Goal: Task Accomplishment & Management: Complete application form

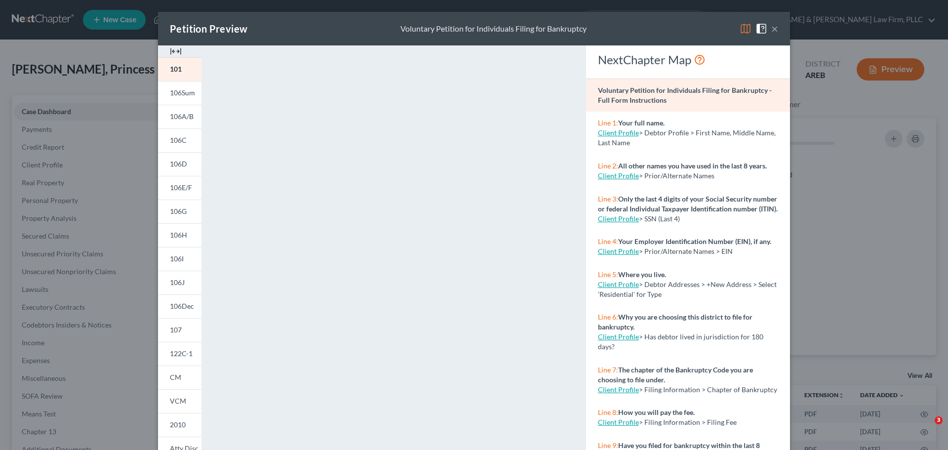
select select "8"
select select "2"
drag, startPoint x: 180, startPoint y: 124, endPoint x: 295, endPoint y: 184, distance: 129.4
click at [180, 124] on link "106A/B" at bounding box center [179, 117] width 43 height 24
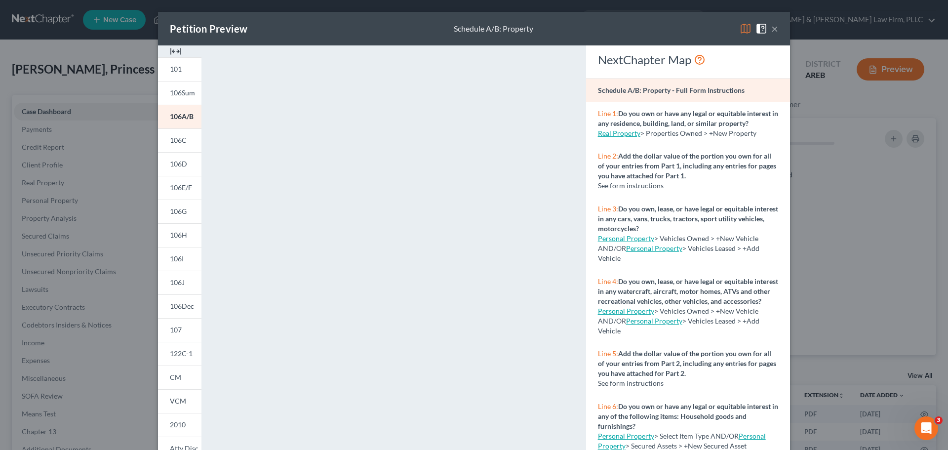
drag, startPoint x: 185, startPoint y: 167, endPoint x: 217, endPoint y: 183, distance: 36.0
click at [185, 167] on link "106D" at bounding box center [179, 164] width 43 height 24
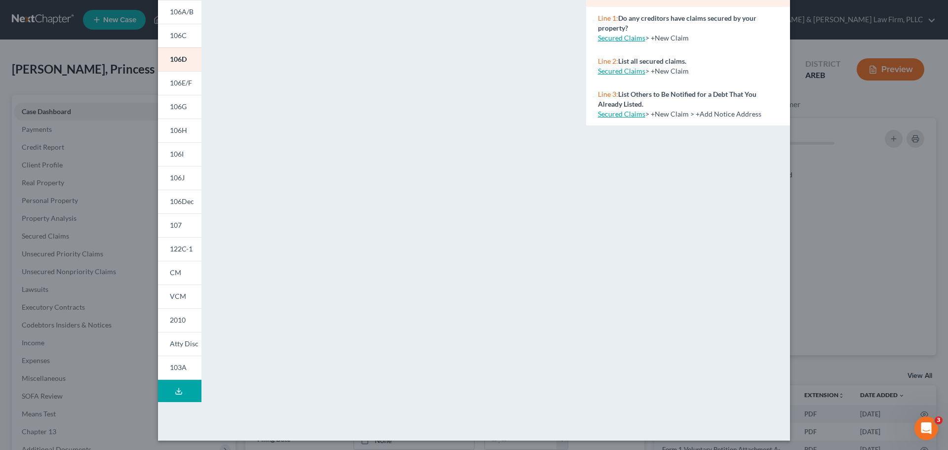
scroll to position [107, 0]
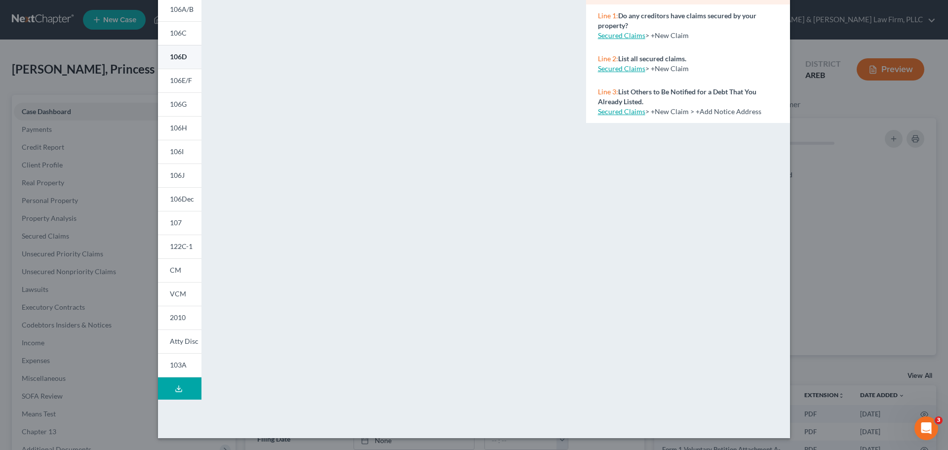
click at [187, 77] on span "106E/F" at bounding box center [181, 80] width 22 height 8
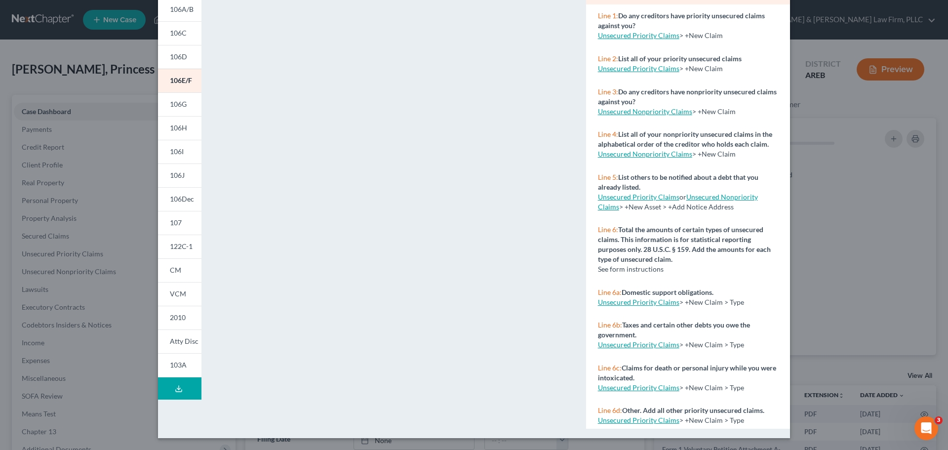
click at [863, 151] on div "Petition Preview Schedule E/F: Creditors Who Have Unsecured Claims × 101 106Sum…" at bounding box center [474, 225] width 948 height 450
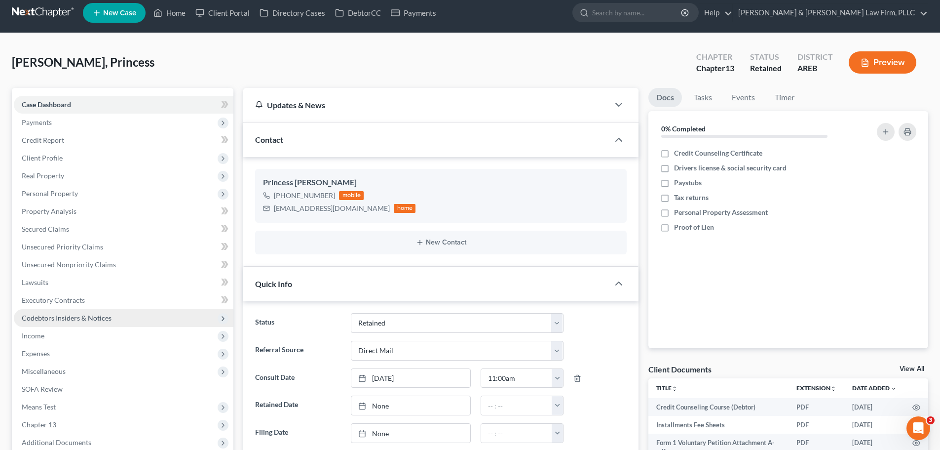
scroll to position [148, 0]
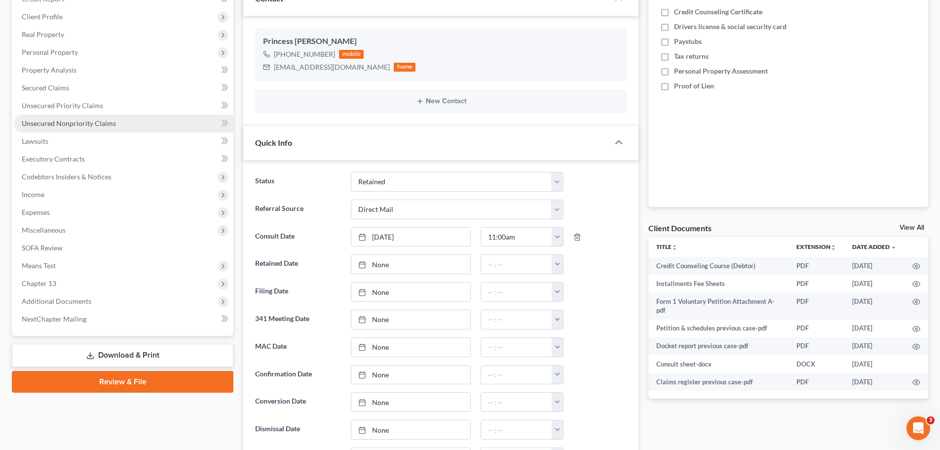
click at [81, 124] on span "Unsecured Nonpriority Claims" at bounding box center [69, 123] width 94 height 8
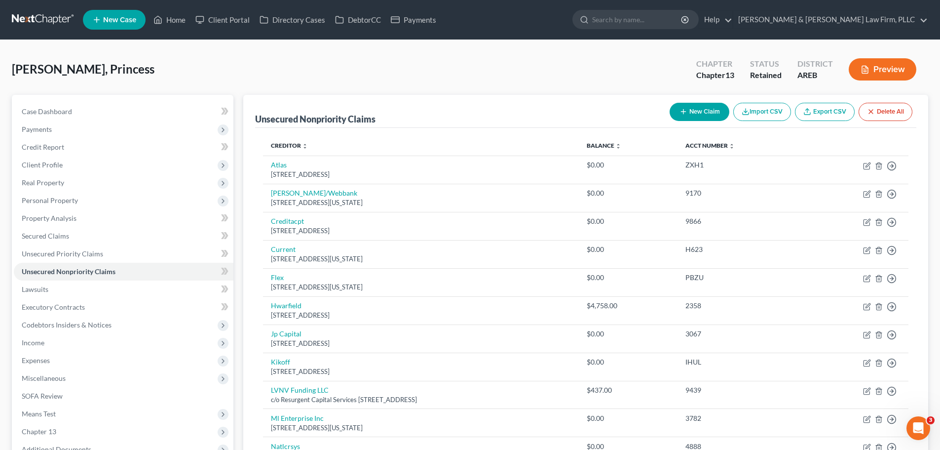
click at [700, 112] on button "New Claim" at bounding box center [700, 112] width 60 height 18
select select "0"
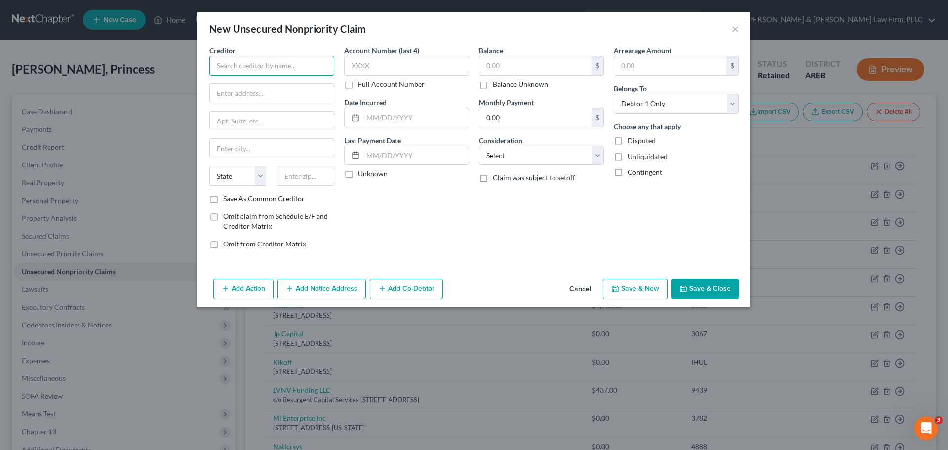
click at [247, 62] on input "text" at bounding box center [271, 66] width 125 height 20
type input "AHG / [DEMOGRAPHIC_DATA] Health"
click at [270, 90] on input "text" at bounding box center [272, 93] width 124 height 19
type input "PO Box 15730"
click at [264, 151] on input "text" at bounding box center [272, 148] width 124 height 19
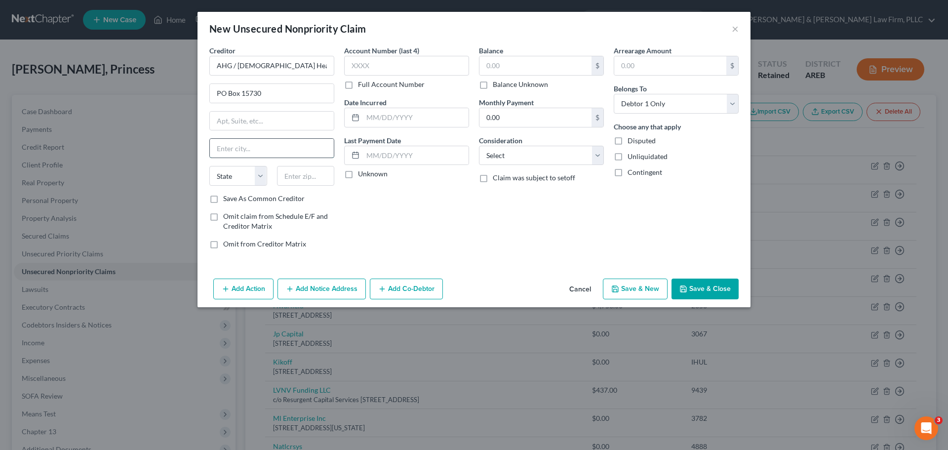
type input "Little Rock"
click at [252, 166] on select "State [US_STATE] AK AR AZ CA CO CT DE DC [GEOGRAPHIC_DATA] [GEOGRAPHIC_DATA] GU…" at bounding box center [238, 176] width 58 height 20
select select "2"
click at [209, 166] on select "State [US_STATE] AK AR AZ CA CO CT DE DC [GEOGRAPHIC_DATA] [GEOGRAPHIC_DATA] GU…" at bounding box center [238, 176] width 58 height 20
click at [293, 179] on input "text" at bounding box center [306, 176] width 58 height 20
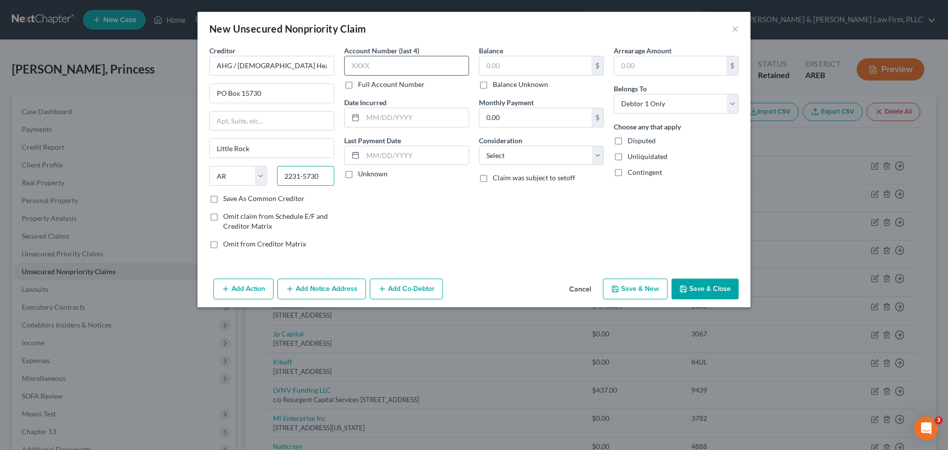
type input "2231-5730"
click at [395, 69] on input "text" at bounding box center [406, 66] width 125 height 20
click at [547, 66] on input "text" at bounding box center [535, 65] width 112 height 19
type input "813.00"
click at [638, 290] on button "Save & New" at bounding box center [635, 288] width 65 height 21
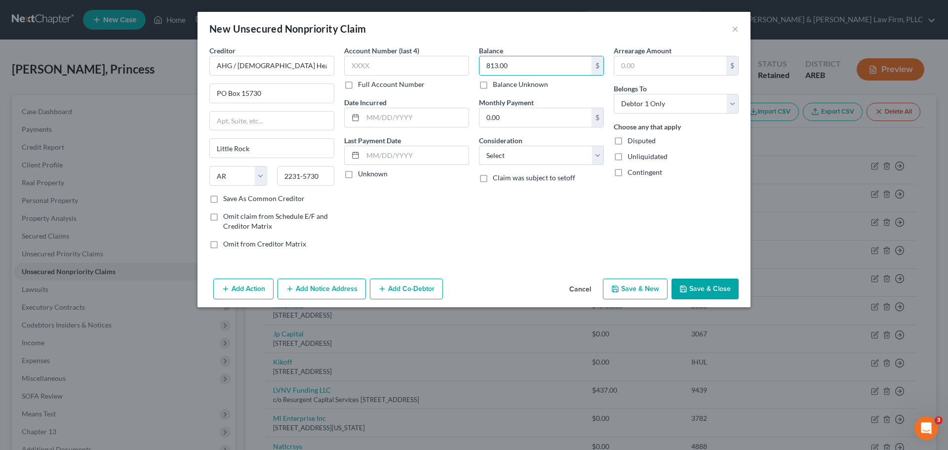
select select "0"
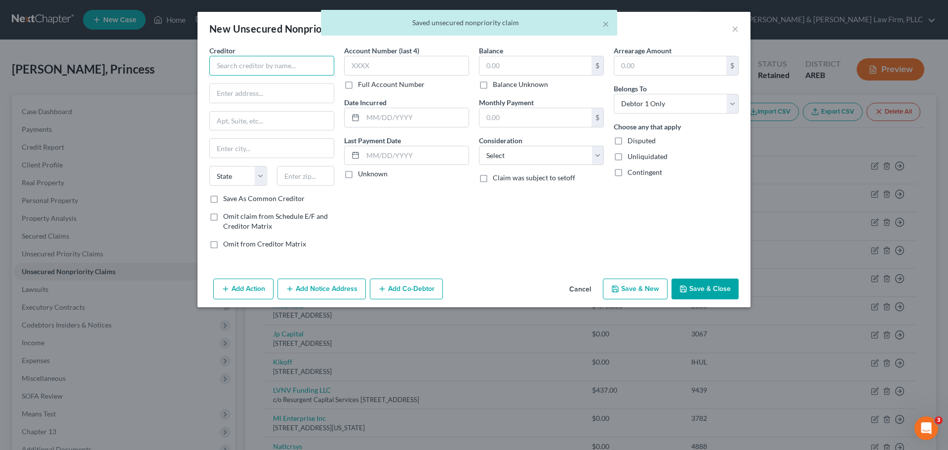
click at [259, 70] on input "text" at bounding box center [271, 66] width 125 height 20
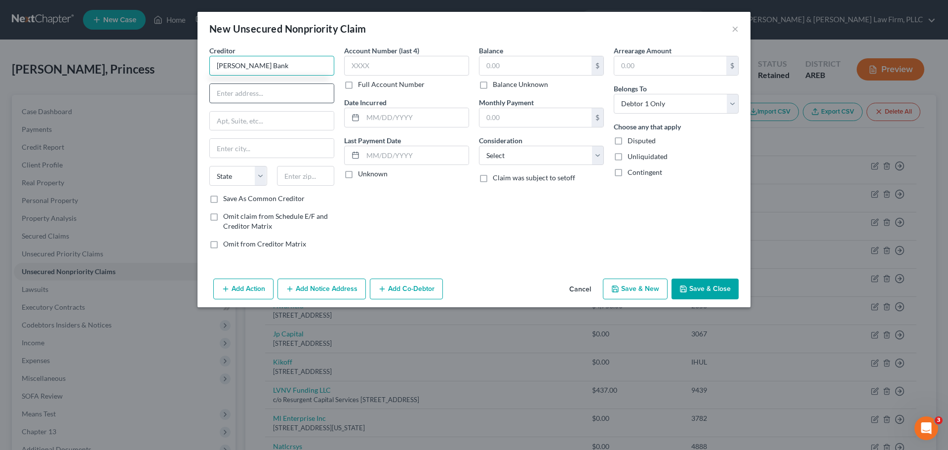
type input "[PERSON_NAME] Bank"
click at [233, 92] on input "text" at bounding box center [272, 93] width 124 height 19
type input "[STREET_ADDRESS]"
click at [235, 149] on input "text" at bounding box center [272, 148] width 124 height 19
type input "Walnut"
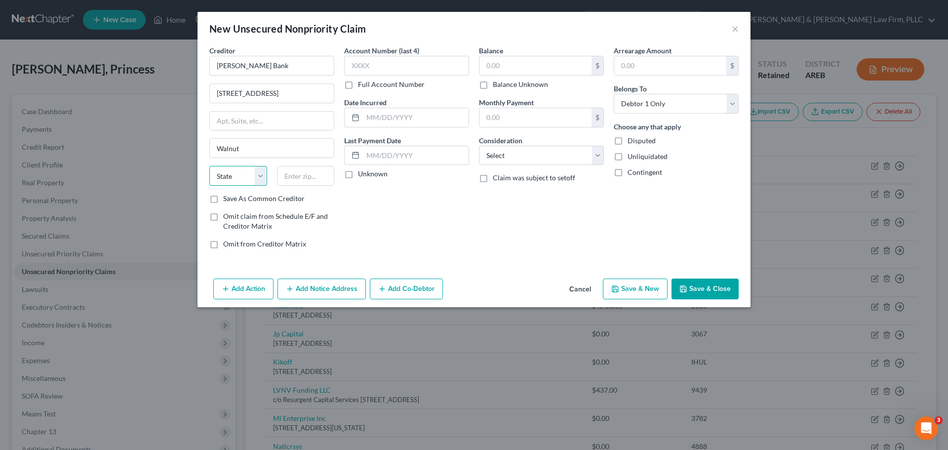
click at [243, 178] on select "State [US_STATE] AK AR AZ CA CO CT DE DC [GEOGRAPHIC_DATA] [GEOGRAPHIC_DATA] GU…" at bounding box center [238, 176] width 58 height 20
select select "4"
click at [209, 166] on select "State [US_STATE] AK AR AZ CA CO CT DE DC [GEOGRAPHIC_DATA] [GEOGRAPHIC_DATA] GU…" at bounding box center [238, 176] width 58 height 20
click at [282, 178] on input "text" at bounding box center [306, 176] width 58 height 20
type input "91789-2796"
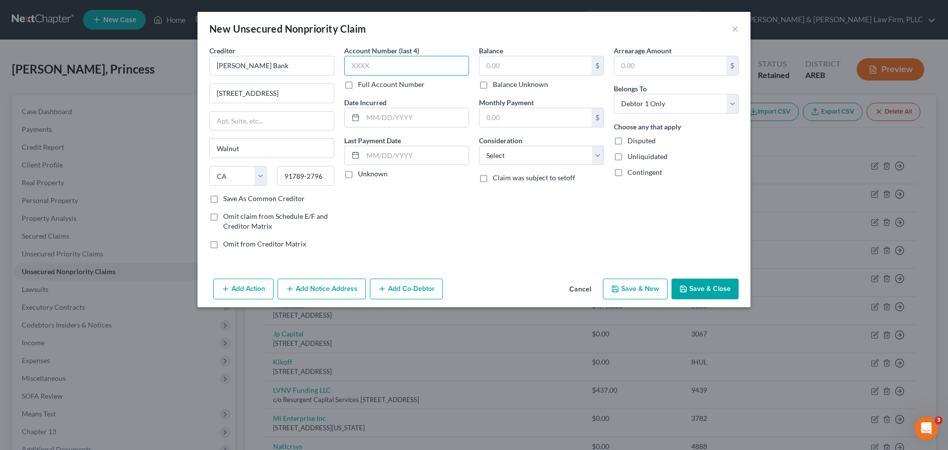
click at [373, 67] on input "text" at bounding box center [406, 66] width 125 height 20
click at [507, 65] on input "text" at bounding box center [535, 65] width 112 height 19
type input "22.00"
click at [622, 295] on button "Save & New" at bounding box center [635, 288] width 65 height 21
select select "0"
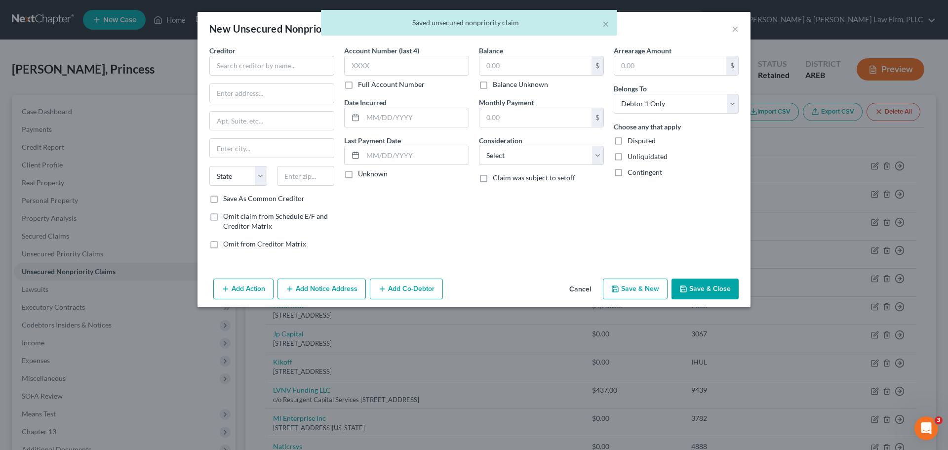
type input "0.00"
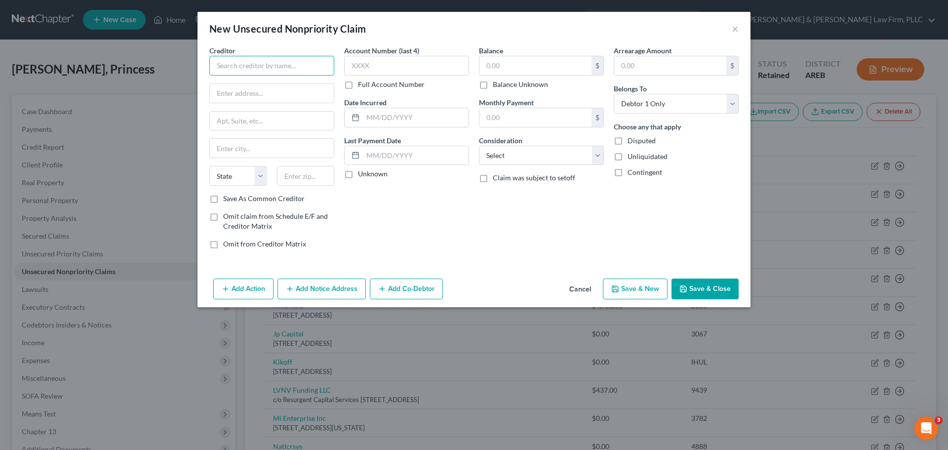
click at [281, 60] on input "text" at bounding box center [271, 66] width 125 height 20
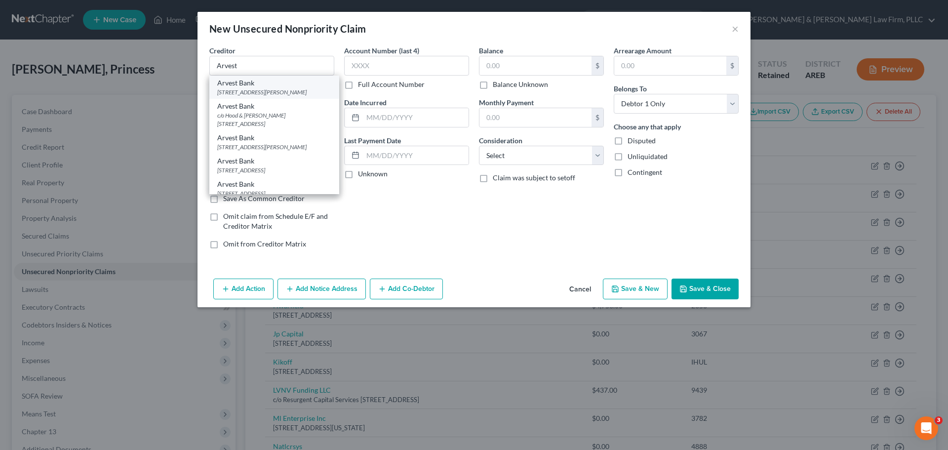
click at [268, 76] on div "Arvest Bank [STREET_ADDRESS][PERSON_NAME]" at bounding box center [274, 87] width 130 height 23
type input "Arvest Bank"
type input "913 W [GEOGRAPHIC_DATA]"
type input "[PERSON_NAME]"
select select "2"
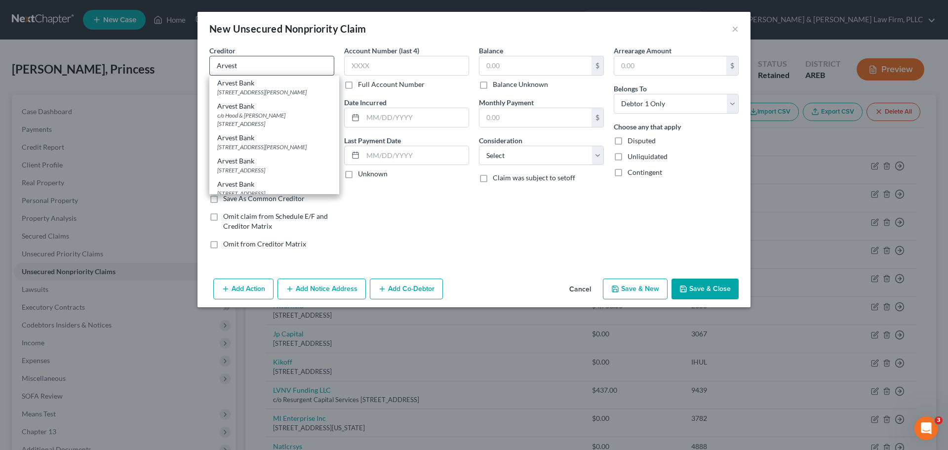
type input "72745"
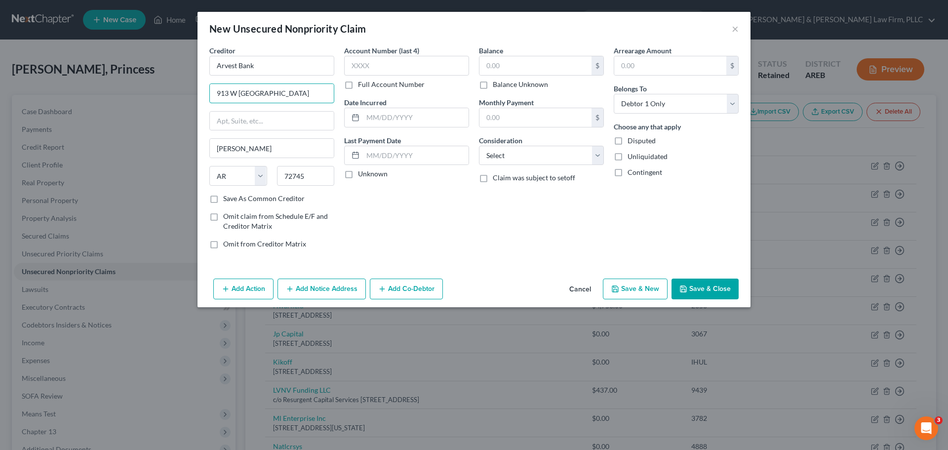
drag, startPoint x: 270, startPoint y: 95, endPoint x: 192, endPoint y: 99, distance: 78.1
click at [192, 99] on div "New Unsecured Nonpriority Claim × Creditor * Arvest Bank 913 W [PERSON_NAME][GE…" at bounding box center [474, 225] width 948 height 450
type input "PO Box 799"
click at [378, 65] on input "text" at bounding box center [406, 66] width 125 height 20
click at [523, 65] on input "text" at bounding box center [535, 65] width 112 height 19
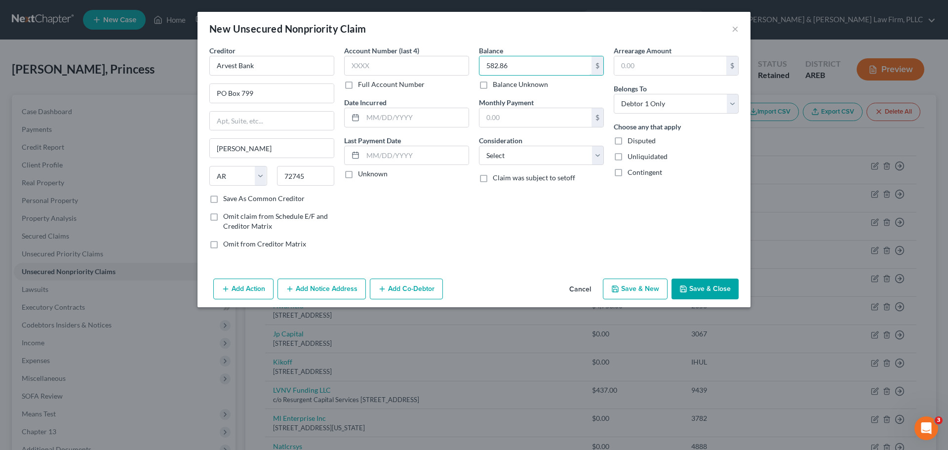
type input "582.86"
click at [646, 290] on button "Save & New" at bounding box center [635, 288] width 65 height 21
select select "0"
click at [256, 57] on input "text" at bounding box center [271, 66] width 125 height 20
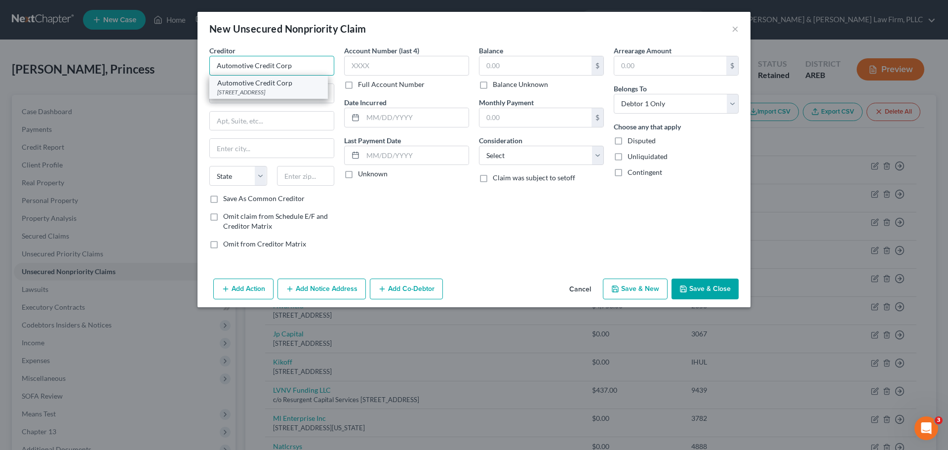
type input "Automotive Credit Corp"
click at [263, 81] on div "Automotive Credit Corp" at bounding box center [268, 83] width 103 height 10
type input "[STREET_ADDRESS]"
type input "Southfield"
select select "23"
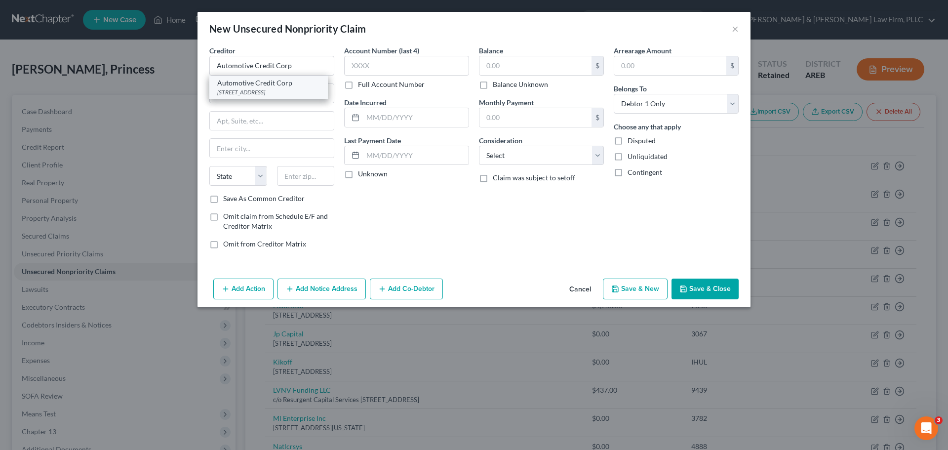
type input "48076"
click at [521, 68] on input "text" at bounding box center [535, 65] width 112 height 19
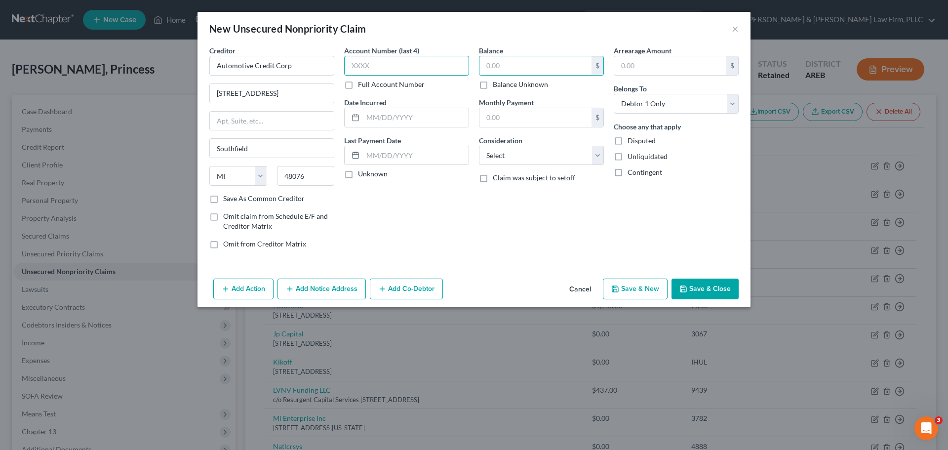
click at [403, 71] on input "text" at bounding box center [406, 66] width 125 height 20
type input "5021"
click at [551, 71] on input "text" at bounding box center [535, 65] width 112 height 19
type input "7,502.00"
click at [641, 287] on button "Save & New" at bounding box center [635, 288] width 65 height 21
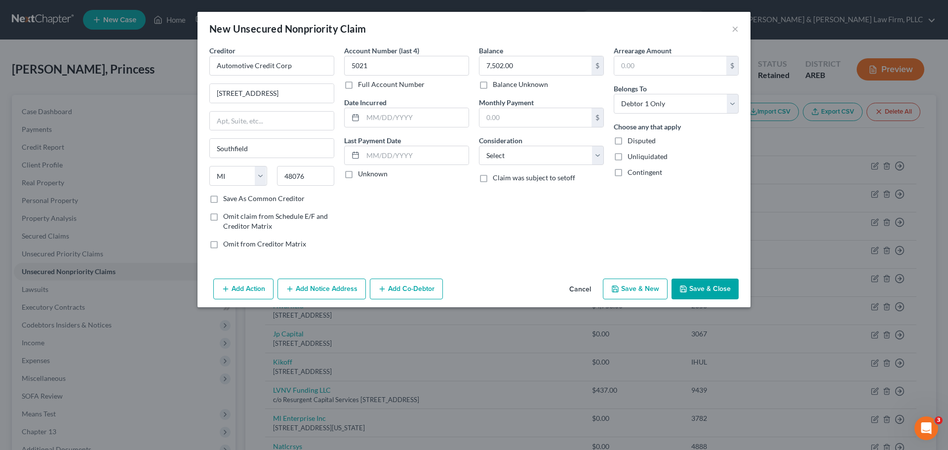
select select "0"
type input "0.00"
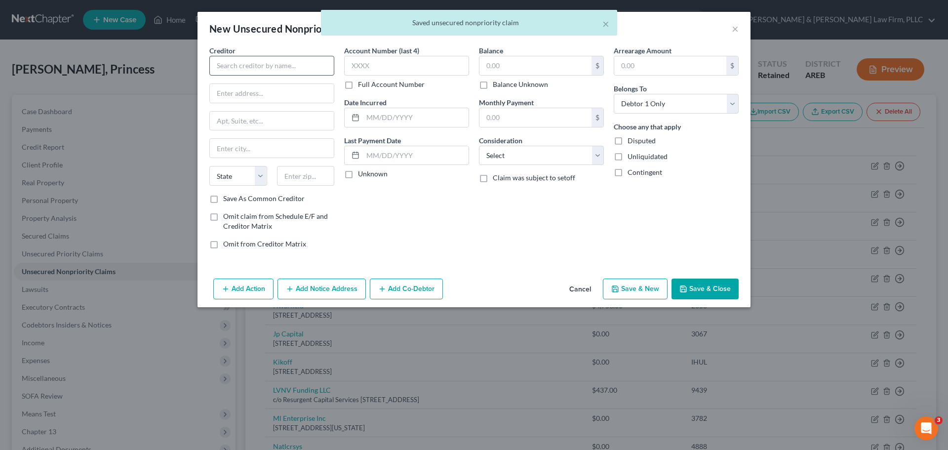
click at [245, 57] on div "Creditor *" at bounding box center [271, 60] width 125 height 30
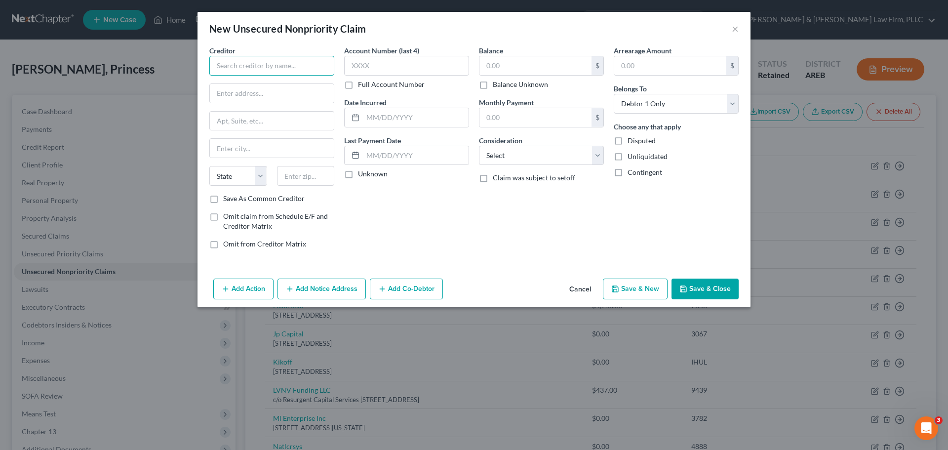
click at [277, 70] on input "text" at bounding box center [271, 66] width 125 height 20
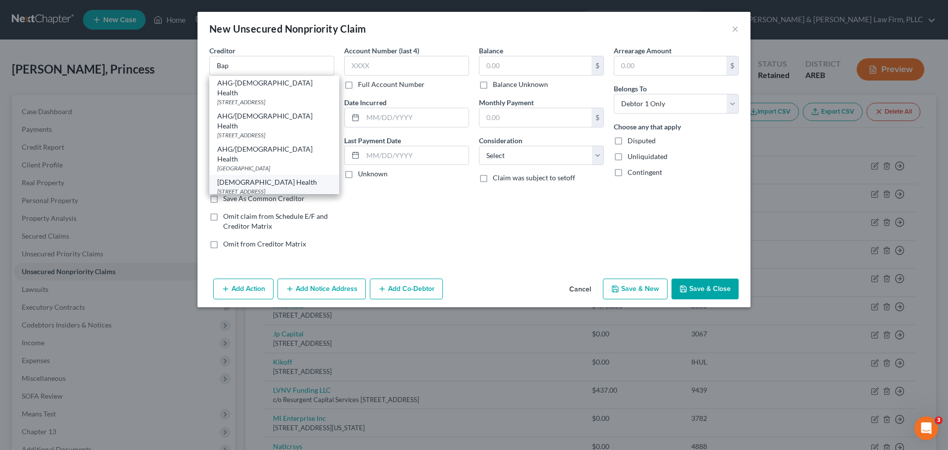
click at [268, 177] on div "[DEMOGRAPHIC_DATA] Health" at bounding box center [274, 182] width 114 height 10
type input "[DEMOGRAPHIC_DATA] Health"
type input "PO Box 25748"
type input "Little Rock"
select select "2"
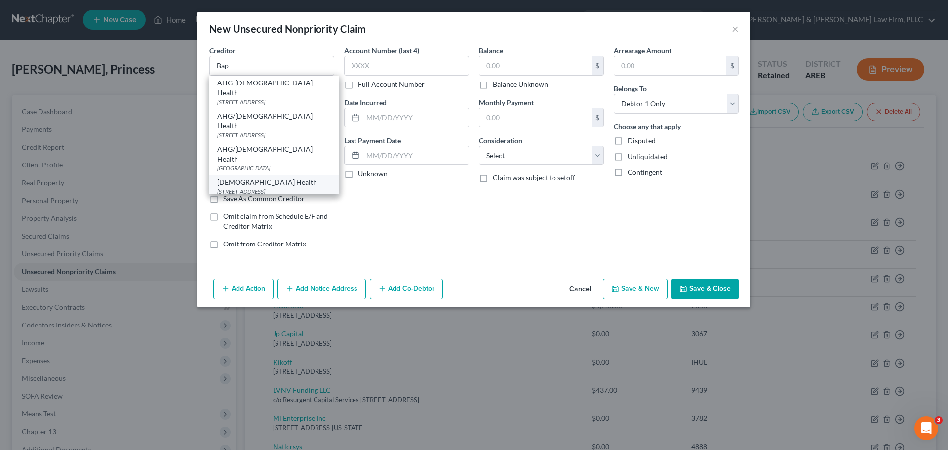
type input "72211"
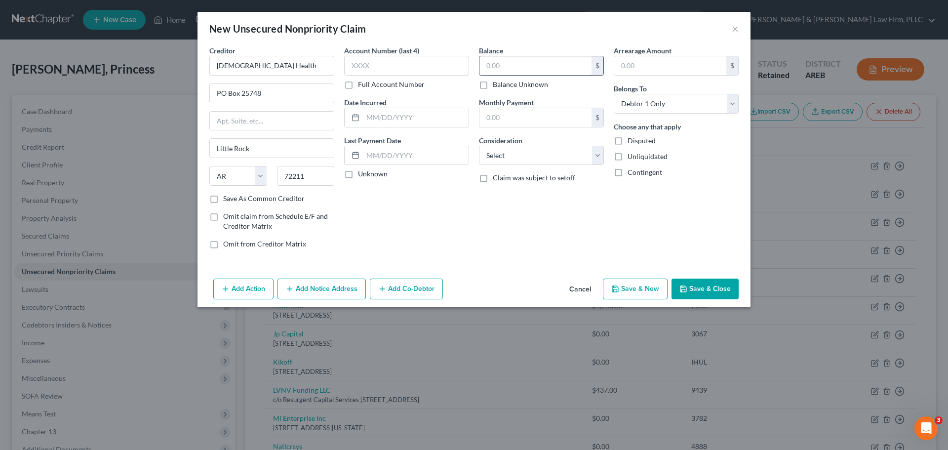
click at [551, 68] on input "text" at bounding box center [535, 65] width 112 height 19
type input "813.00"
click at [622, 296] on button "Save & New" at bounding box center [635, 288] width 65 height 21
select select "0"
type input "0.00"
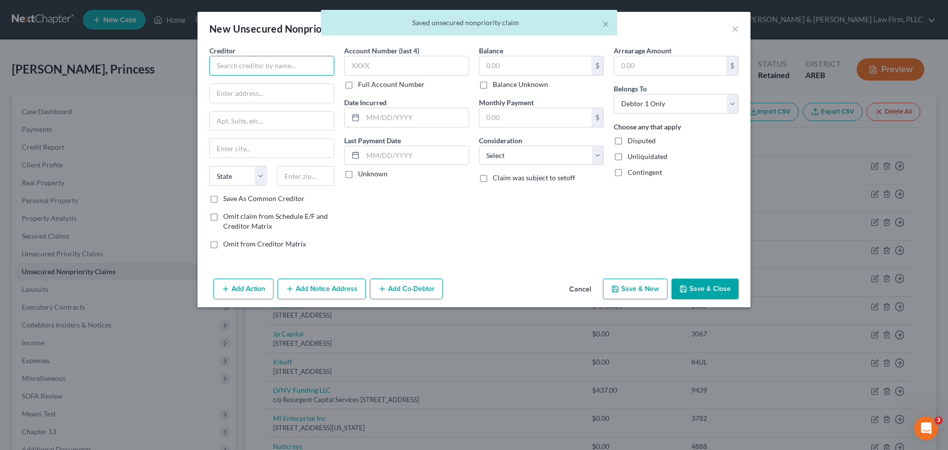
click at [243, 56] on input "text" at bounding box center [271, 66] width 125 height 20
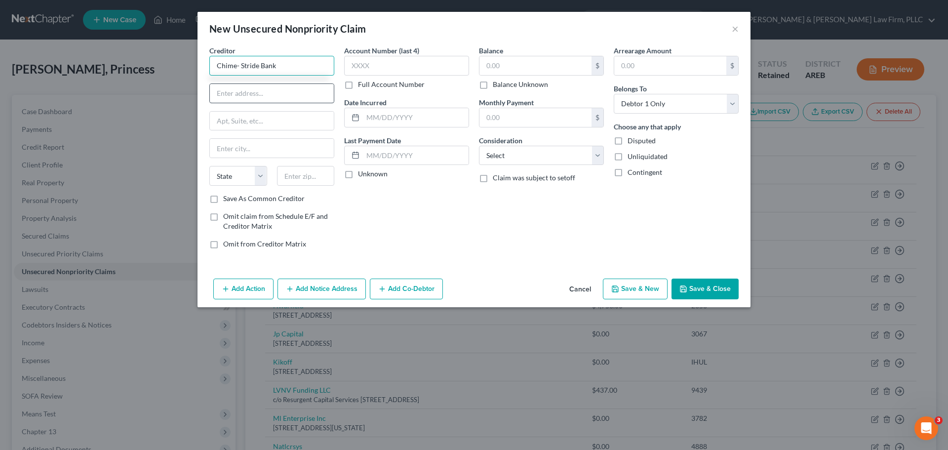
type input "Chime- Stride Bank"
click at [224, 93] on input "text" at bounding box center [272, 93] width 124 height 19
type input "PO Box 417"
click at [225, 142] on input "text" at bounding box center [272, 148] width 124 height 19
type input "San [PERSON_NAME]"
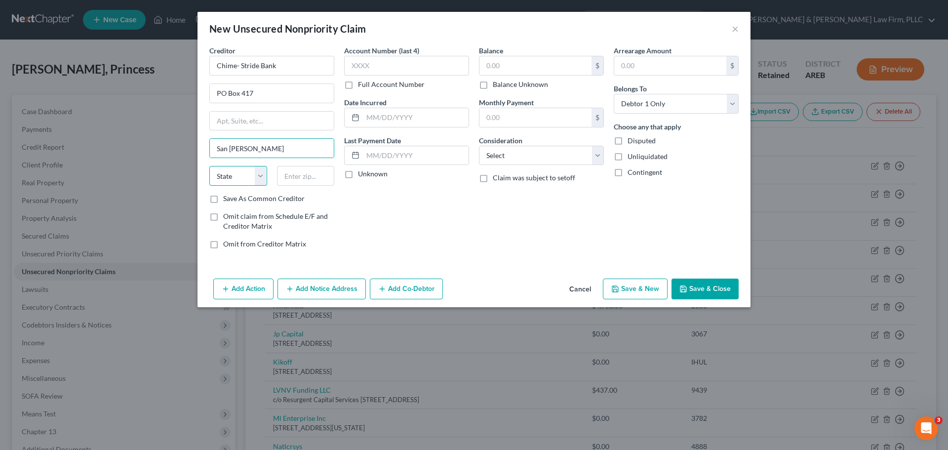
click at [245, 174] on select "State [US_STATE] AK AR AZ CA CO CT DE DC [GEOGRAPHIC_DATA] [GEOGRAPHIC_DATA] GU…" at bounding box center [238, 176] width 58 height 20
select select "4"
click at [209, 166] on select "State [US_STATE] AK AR AZ CA CO CT DE DC [GEOGRAPHIC_DATA] [GEOGRAPHIC_DATA] GU…" at bounding box center [238, 176] width 58 height 20
click at [295, 173] on input "text" at bounding box center [306, 176] width 58 height 20
click at [310, 179] on input "941-4" at bounding box center [306, 176] width 58 height 20
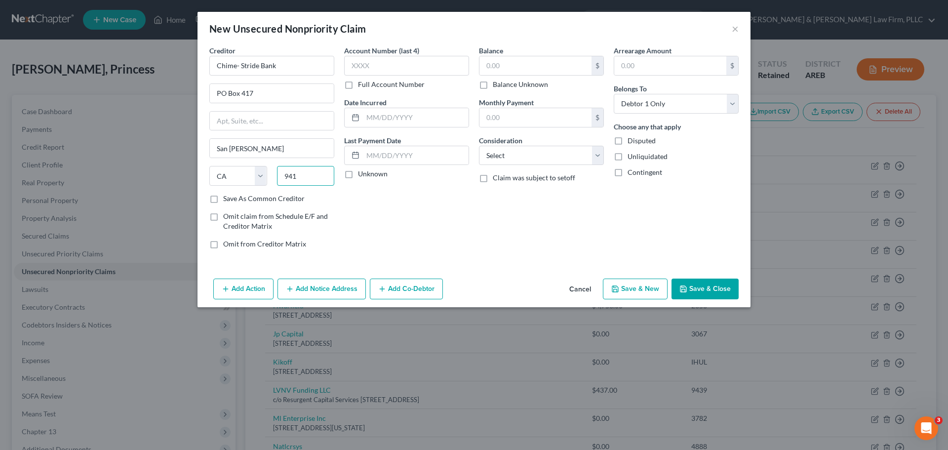
type input "94104"
click at [383, 66] on input "text" at bounding box center [406, 66] width 125 height 20
type input "[GEOGRAPHIC_DATA]"
click at [505, 72] on input "text" at bounding box center [535, 65] width 112 height 19
type input "80.00"
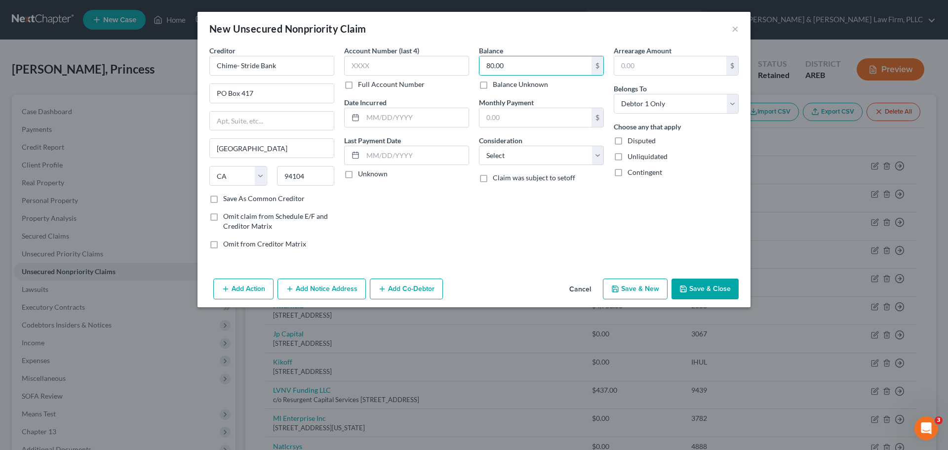
click at [629, 278] on button "Save & New" at bounding box center [635, 288] width 65 height 21
select select "0"
type input "0.00"
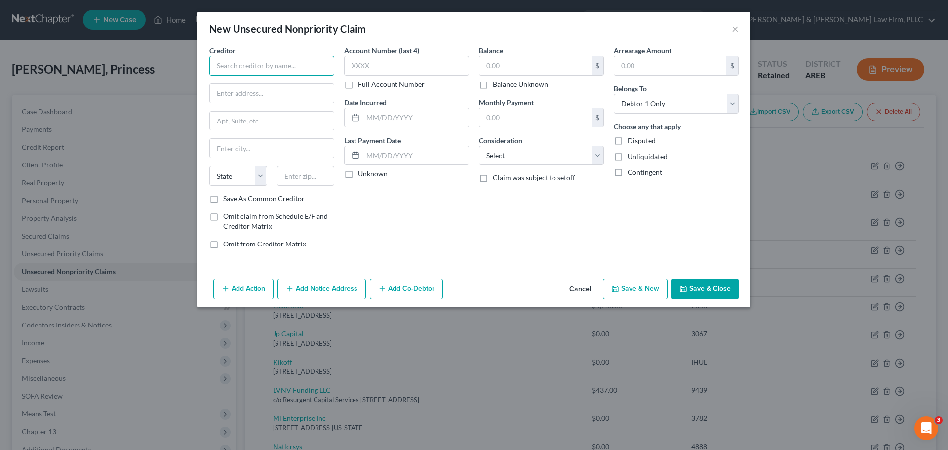
click at [247, 61] on input "text" at bounding box center [271, 66] width 125 height 20
type input "Credit Genie"
drag, startPoint x: 228, startPoint y: 90, endPoint x: 226, endPoint y: 105, distance: 14.9
click at [227, 90] on input "text" at bounding box center [272, 93] width 124 height 19
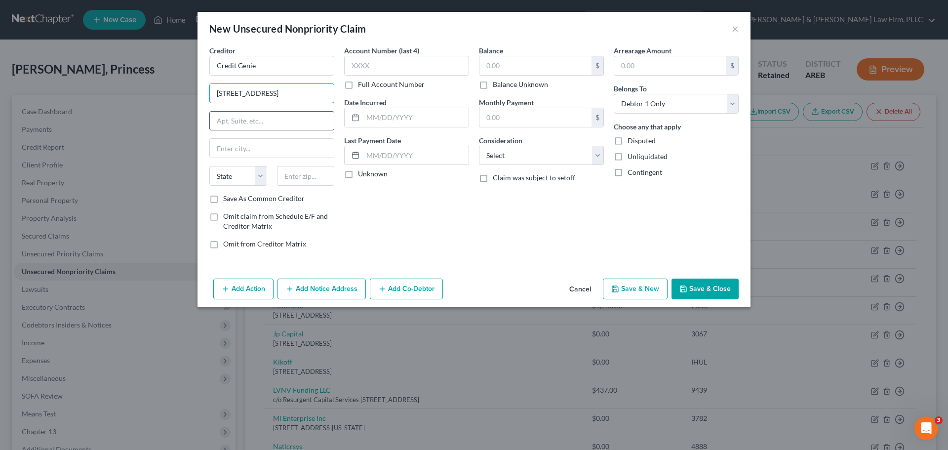
type input "[STREET_ADDRESS]"
click at [262, 123] on input "text" at bounding box center [272, 121] width 124 height 19
type input "Bldg D Ste 105"
click at [257, 149] on input "text" at bounding box center [272, 148] width 124 height 19
type input "Conshohocken"
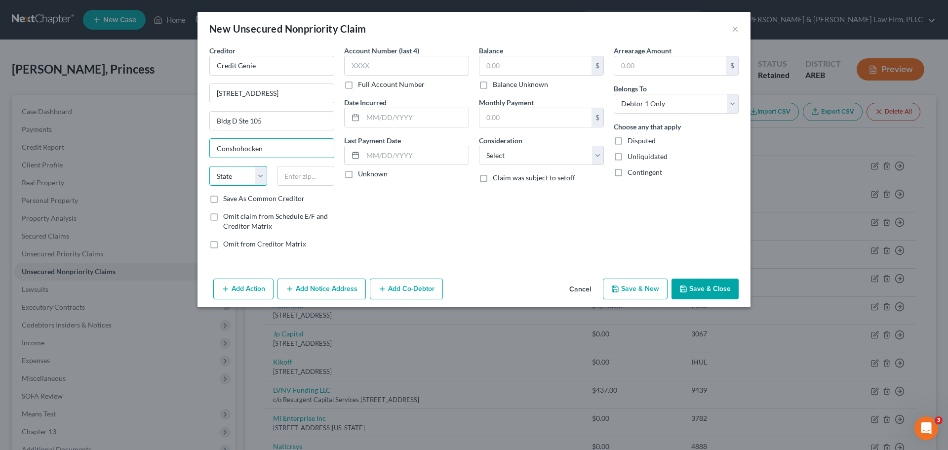
click at [256, 175] on select "State [US_STATE] AK AR AZ CA CO CT DE DC [GEOGRAPHIC_DATA] [GEOGRAPHIC_DATA] GU…" at bounding box center [238, 176] width 58 height 20
select select "39"
click at [209, 166] on select "State [US_STATE] AK AR AZ CA CO CT DE DC [GEOGRAPHIC_DATA] [GEOGRAPHIC_DATA] GU…" at bounding box center [238, 176] width 58 height 20
click at [297, 177] on input "text" at bounding box center [306, 176] width 58 height 20
type input "19428"
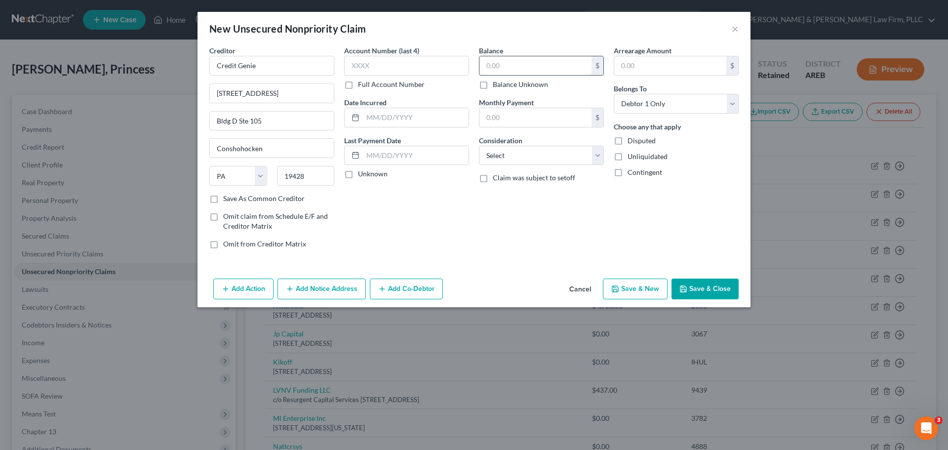
click at [538, 62] on input "text" at bounding box center [535, 65] width 112 height 19
type input "110.00"
click at [625, 291] on button "Save & New" at bounding box center [635, 288] width 65 height 21
select select "0"
type input "0.00"
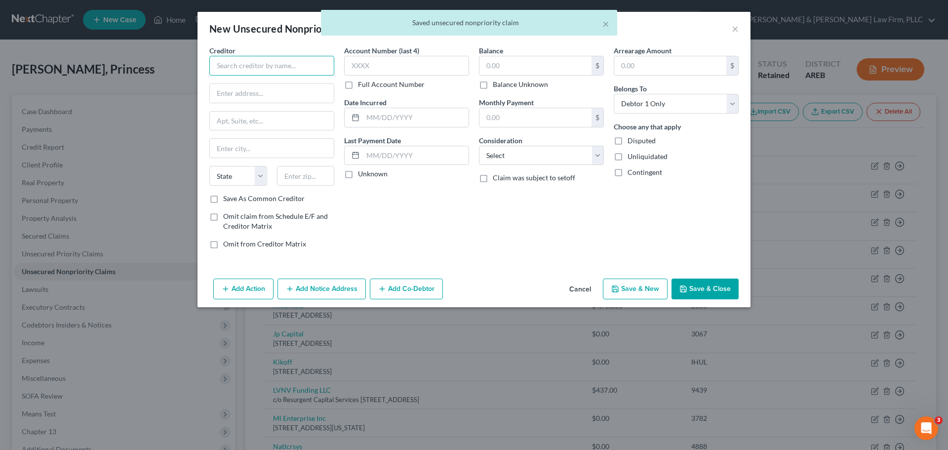
click at [255, 68] on input "text" at bounding box center [271, 66] width 125 height 20
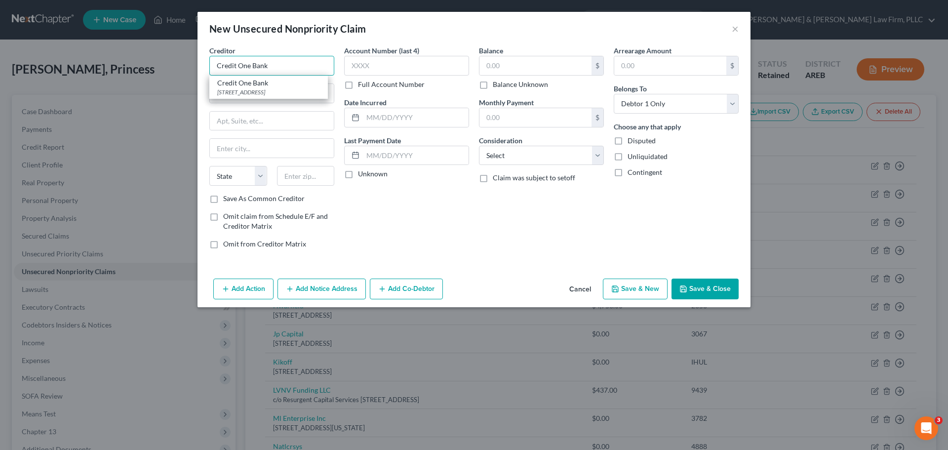
type input "Credit One Bank"
drag, startPoint x: 260, startPoint y: 81, endPoint x: 263, endPoint y: 89, distance: 8.4
click at [263, 89] on div "[STREET_ADDRESS]" at bounding box center [268, 92] width 103 height 8
type input "PO Box 98875"
type input "[GEOGRAPHIC_DATA]"
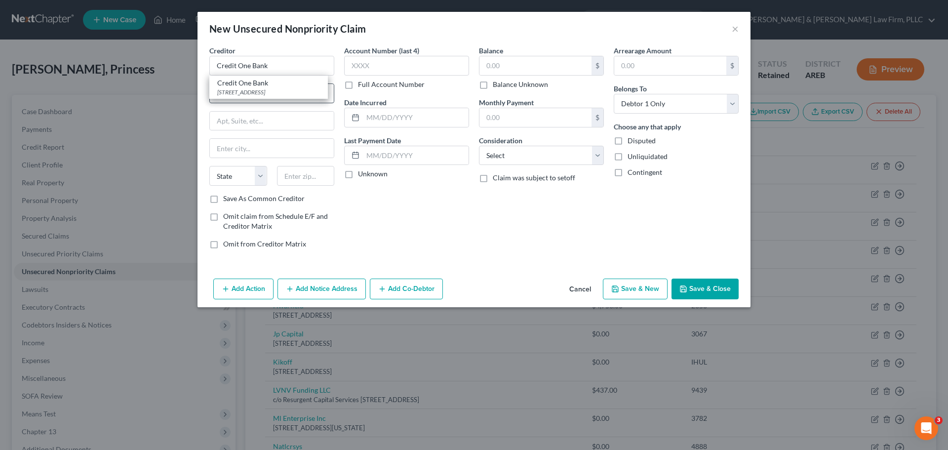
select select "31"
type input "89193"
click at [448, 67] on input "text" at bounding box center [406, 66] width 125 height 20
type input "3004"
click at [536, 64] on input "text" at bounding box center [535, 65] width 112 height 19
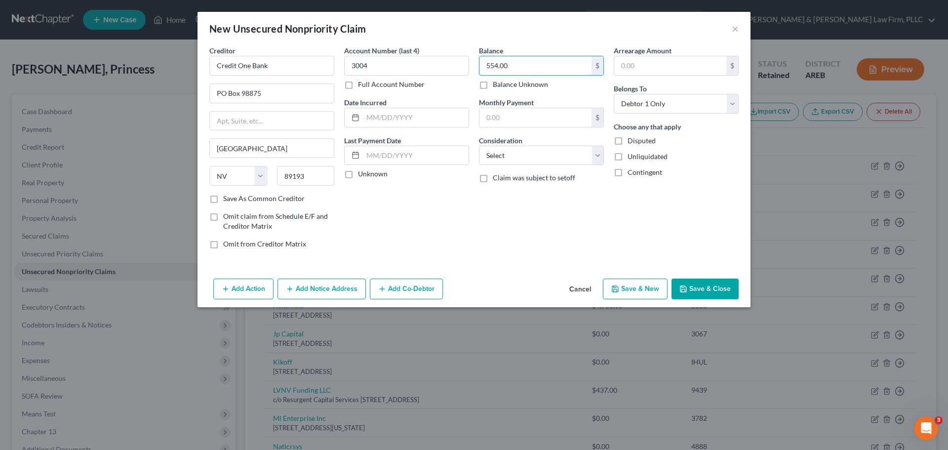
type input "554.00"
click at [642, 284] on button "Save & New" at bounding box center [635, 288] width 65 height 21
select select "0"
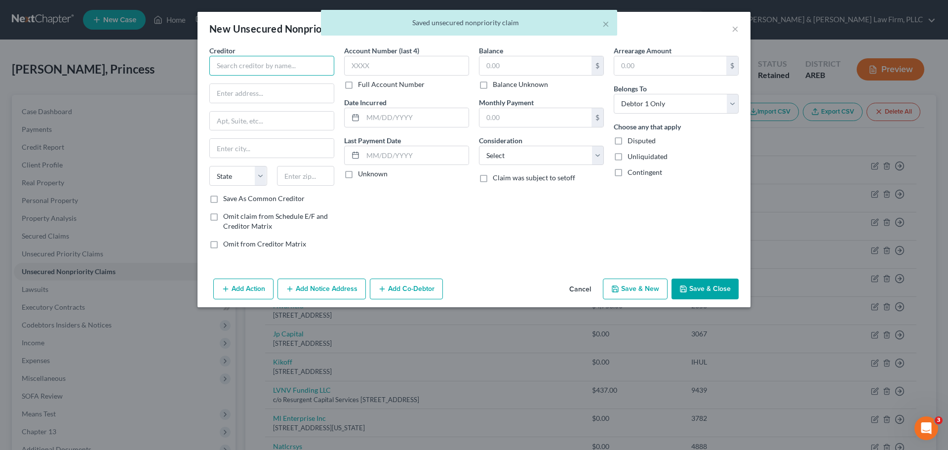
click at [253, 67] on input "text" at bounding box center [271, 66] width 125 height 20
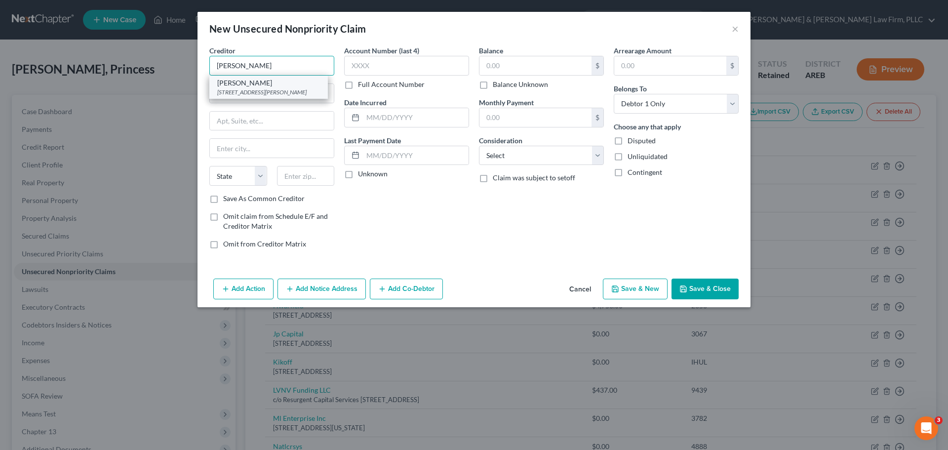
type input "[PERSON_NAME]"
click at [253, 88] on div "[STREET_ADDRESS][PERSON_NAME]" at bounding box center [268, 92] width 103 height 8
type input "[STREET_ADDRESS][PERSON_NAME]"
type input "[GEOGRAPHIC_DATA]"
select select "4"
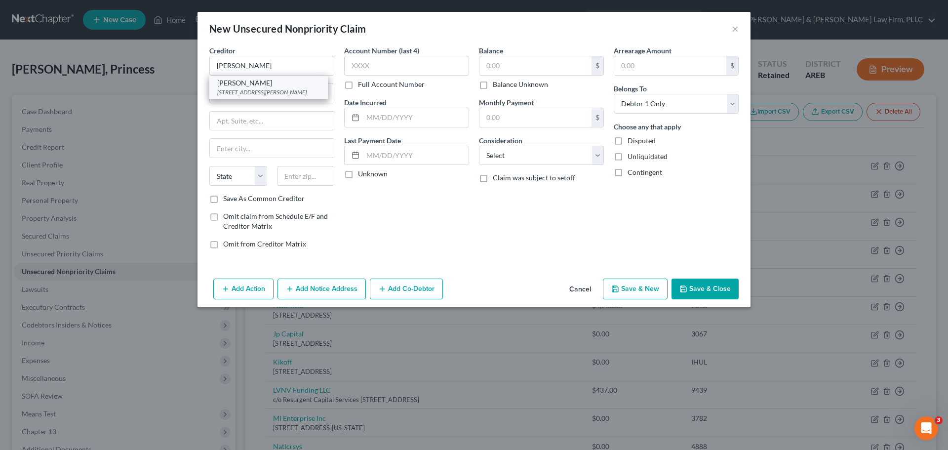
type input "90019"
click at [254, 71] on input "[PERSON_NAME]" at bounding box center [271, 66] width 125 height 20
type input "[PERSON_NAME]"
click at [523, 73] on input "text" at bounding box center [535, 65] width 112 height 19
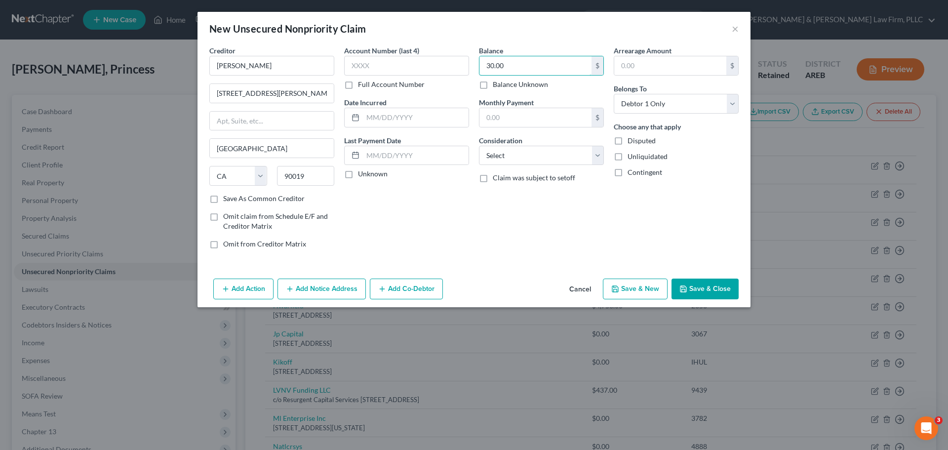
type input "30.00"
click at [623, 293] on button "Save & New" at bounding box center [635, 288] width 65 height 21
select select "0"
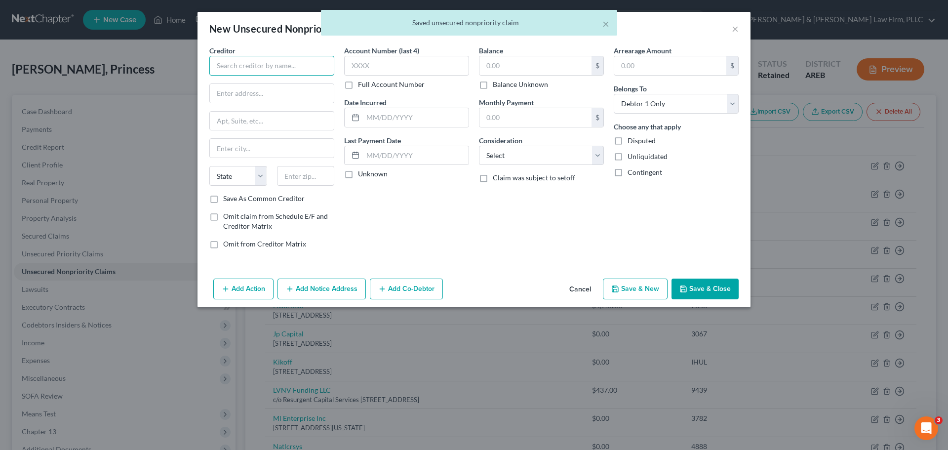
click at [228, 61] on input "text" at bounding box center [271, 66] width 125 height 20
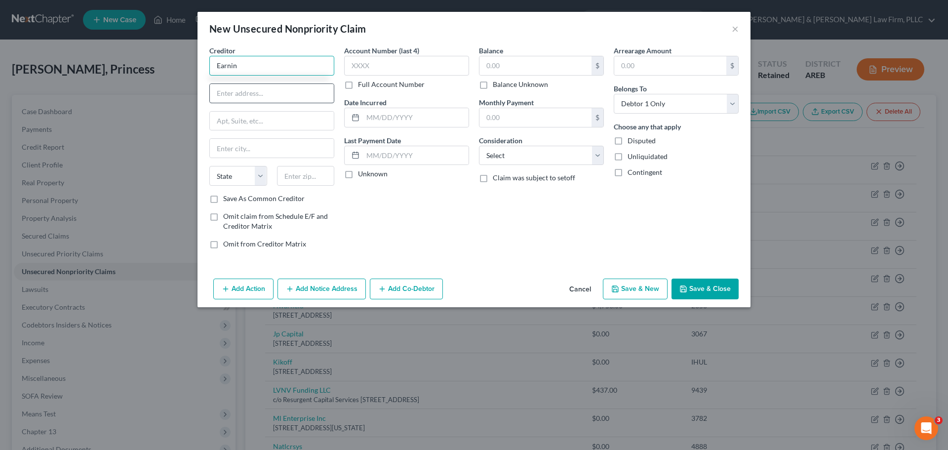
type input "Earnin"
click at [232, 97] on input "text" at bounding box center [272, 93] width 124 height 19
type input "PO Box 46"
click at [239, 145] on input "text" at bounding box center [272, 148] width 124 height 19
type input "[GEOGRAPHIC_DATA]"
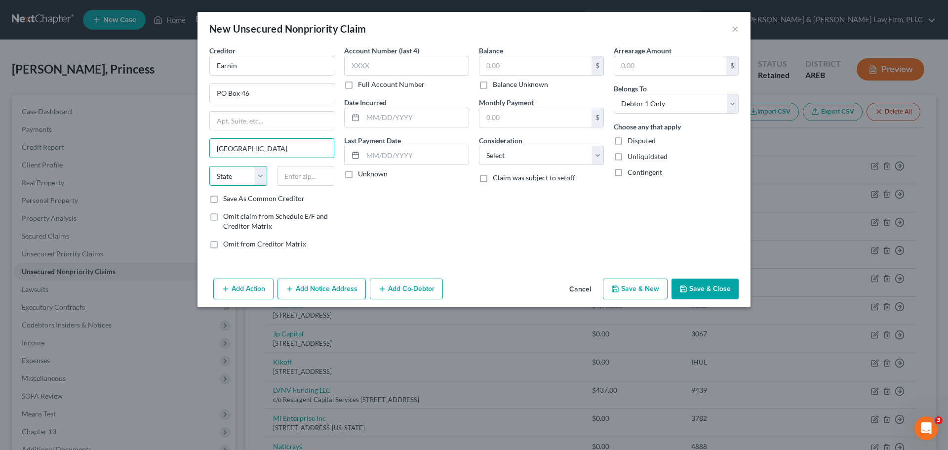
click at [240, 174] on select "State [US_STATE] AK AR AZ CA CO CT DE DC [GEOGRAPHIC_DATA] [GEOGRAPHIC_DATA] GU…" at bounding box center [238, 176] width 58 height 20
select select "4"
click at [209, 166] on select "State [US_STATE] AK AR AZ CA CO CT DE DC [GEOGRAPHIC_DATA] [GEOGRAPHIC_DATA] GU…" at bounding box center [238, 176] width 58 height 20
click at [327, 176] on input "text" at bounding box center [306, 176] width 58 height 20
type input "94301"
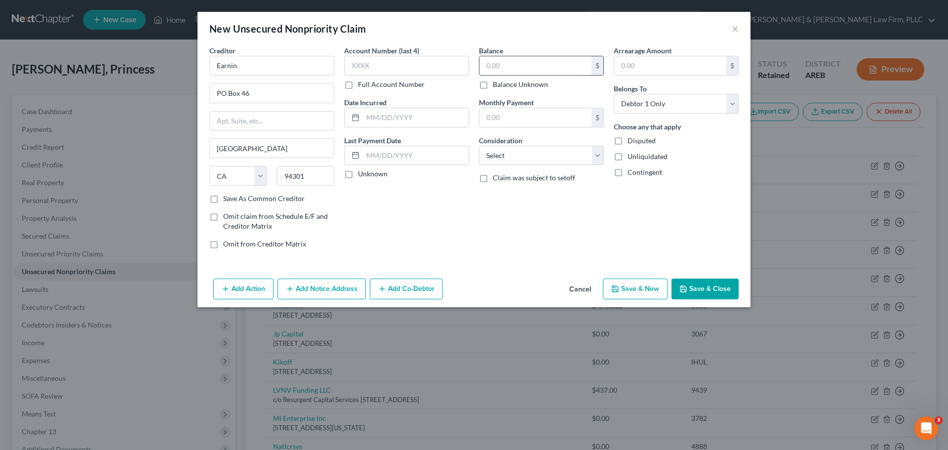
click at [511, 65] on input "text" at bounding box center [535, 65] width 112 height 19
type input "103.99"
click at [640, 282] on button "Save & New" at bounding box center [635, 288] width 65 height 21
select select "0"
click at [252, 63] on input "text" at bounding box center [271, 66] width 125 height 20
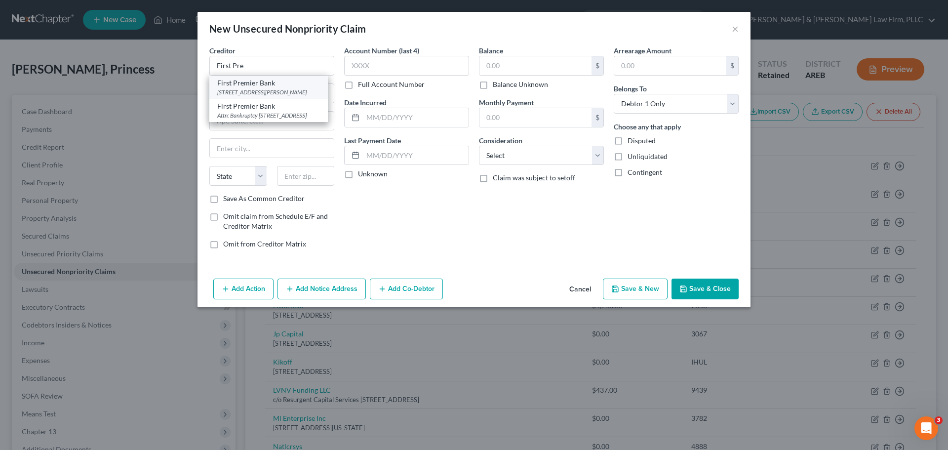
click at [260, 82] on div "First Premier Bank" at bounding box center [268, 83] width 103 height 10
type input "First Premier Bank"
type input "[STREET_ADDRESS][PERSON_NAME]"
type input "[GEOGRAPHIC_DATA]"
select select "43"
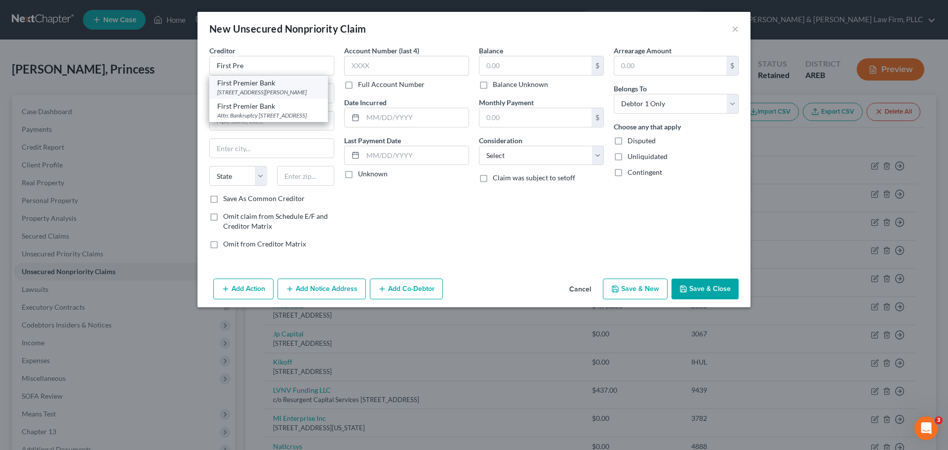
type input "57107"
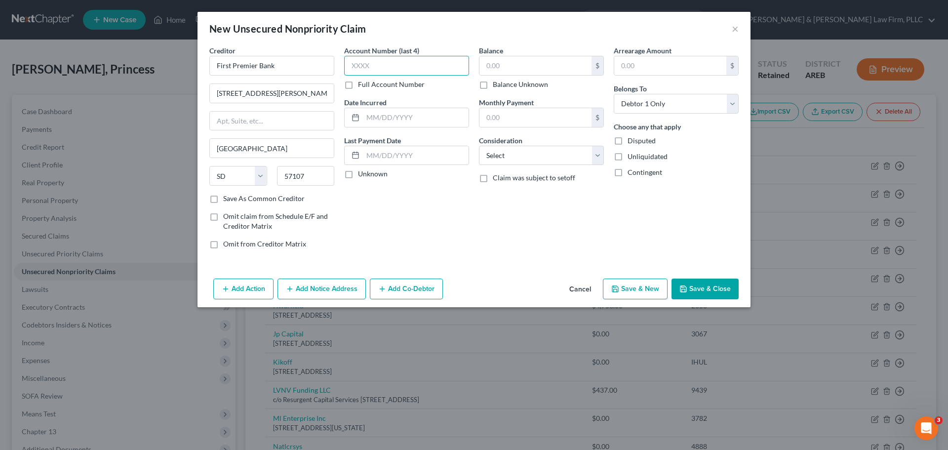
click at [408, 68] on input "text" at bounding box center [406, 66] width 125 height 20
type input "3607"
click at [527, 68] on input "text" at bounding box center [535, 65] width 112 height 19
type input "648.00"
click at [632, 286] on button "Save & New" at bounding box center [635, 288] width 65 height 21
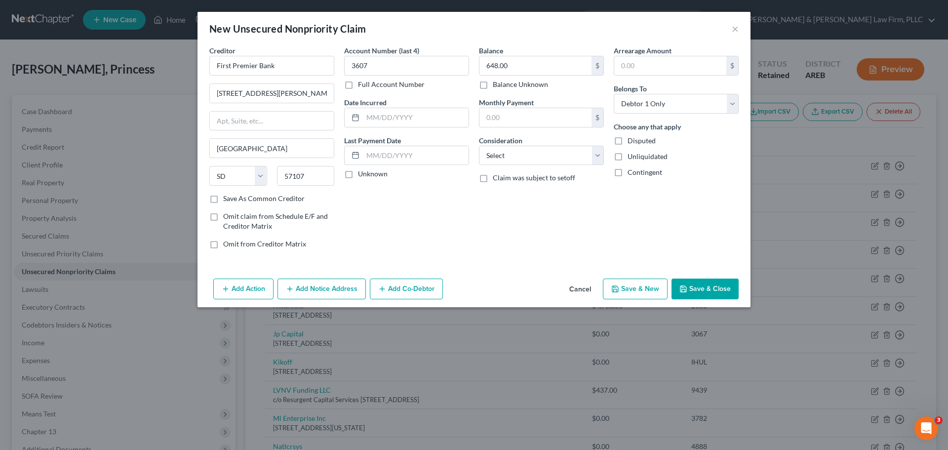
type input "0.00"
select select "0"
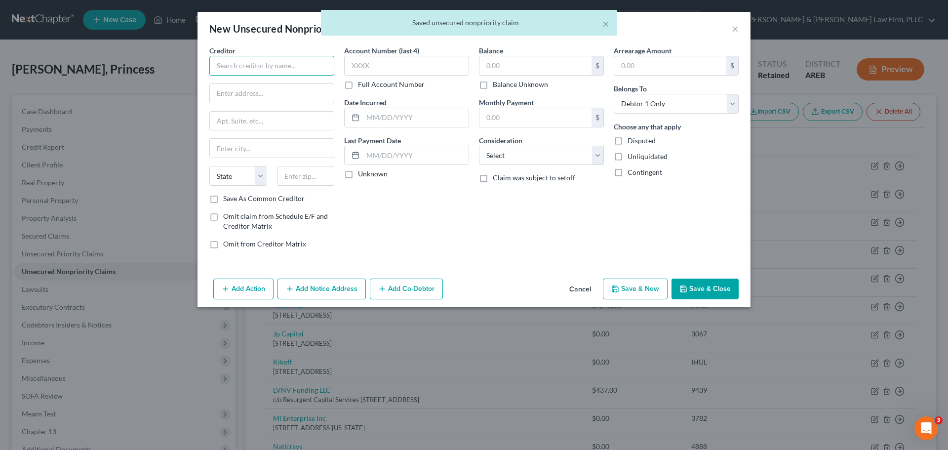
click at [264, 56] on input "text" at bounding box center [271, 66] width 125 height 20
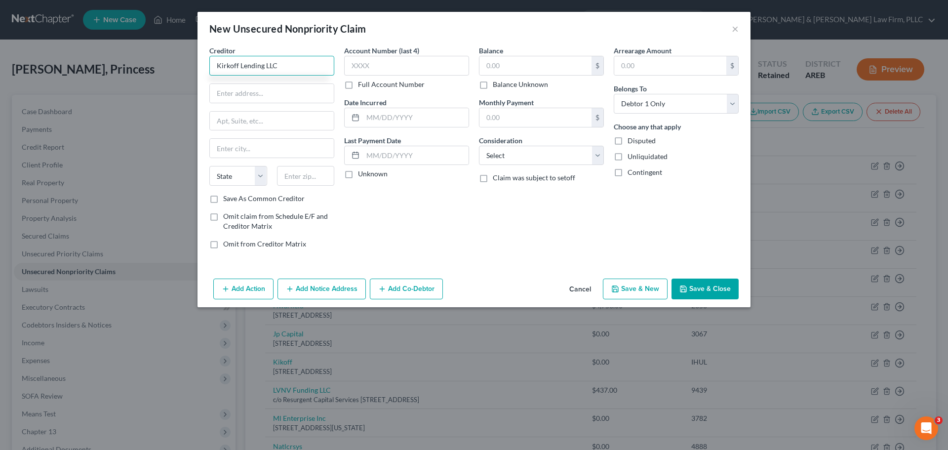
type input "Kirkoff Lending LLC"
type input "75 Broadway"
drag, startPoint x: 235, startPoint y: 118, endPoint x: 230, endPoint y: 116, distance: 6.2
click at [235, 118] on input "text" at bounding box center [272, 121] width 124 height 19
type input "Ste 202"
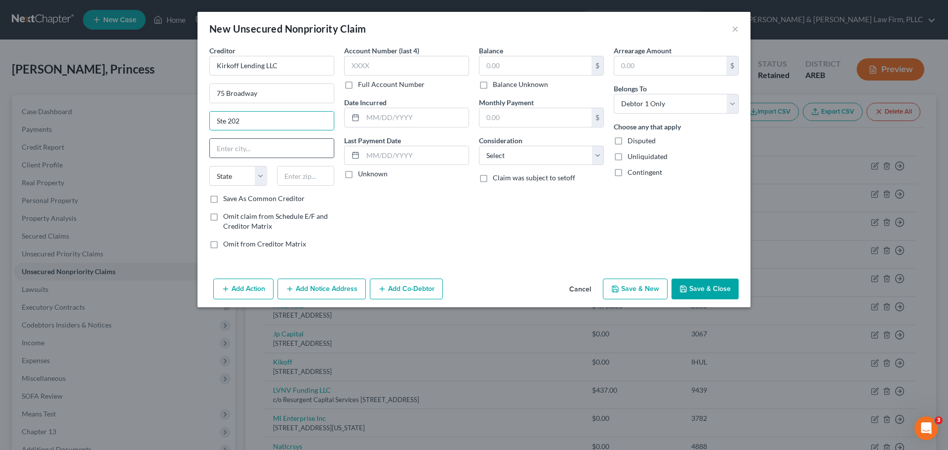
click at [236, 149] on input "text" at bounding box center [272, 148] width 124 height 19
type input "San [PERSON_NAME]"
click at [238, 175] on select "State [US_STATE] AK AR AZ CA CO CT DE DC [GEOGRAPHIC_DATA] [GEOGRAPHIC_DATA] GU…" at bounding box center [238, 176] width 58 height 20
select select "4"
click at [209, 166] on select "State [US_STATE] AK AR AZ CA CO CT DE DC [GEOGRAPHIC_DATA] [GEOGRAPHIC_DATA] GU…" at bounding box center [238, 176] width 58 height 20
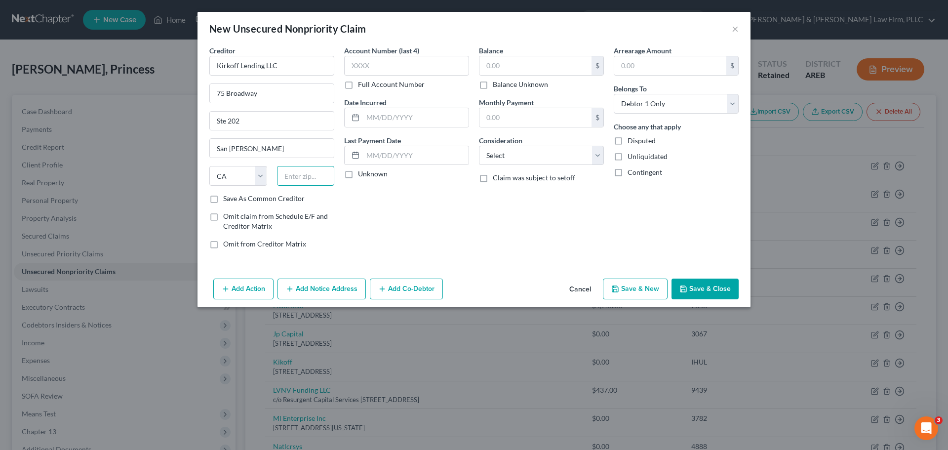
click at [307, 184] on input "text" at bounding box center [306, 176] width 58 height 20
type input "94111"
click at [420, 63] on input "text" at bounding box center [406, 66] width 125 height 20
type input "[GEOGRAPHIC_DATA]"
click at [525, 65] on input "text" at bounding box center [535, 65] width 112 height 19
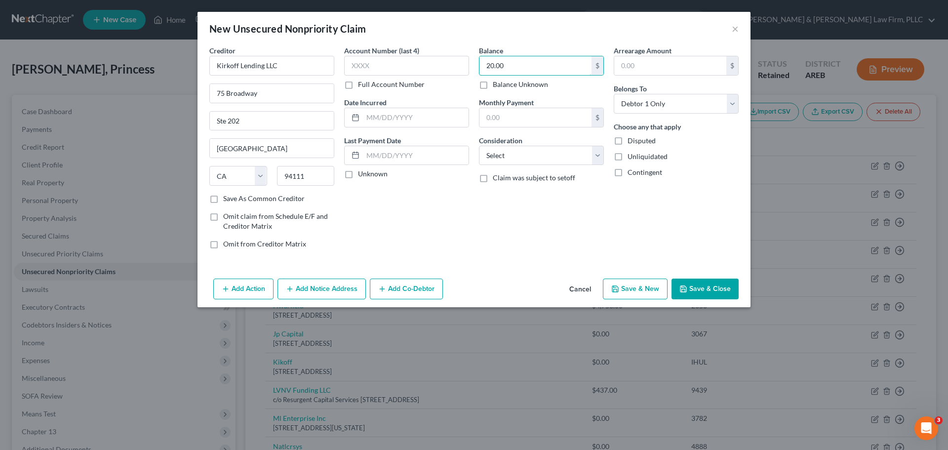
type input "20.00"
click at [637, 288] on button "Save & New" at bounding box center [635, 288] width 65 height 21
select select "0"
type input "0.00"
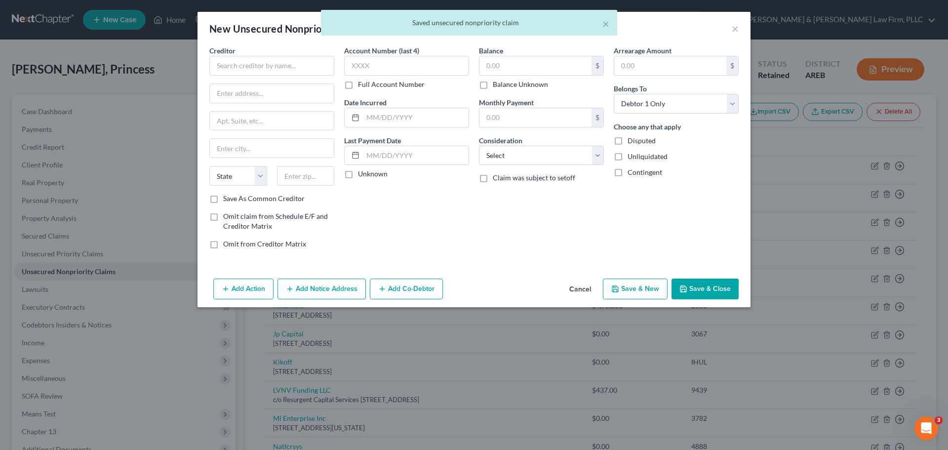
click at [259, 77] on div "Creditor * State [US_STATE] AK AR AZ CA CO [GEOGRAPHIC_DATA] DE DC [GEOGRAPHIC_…" at bounding box center [271, 119] width 125 height 148
click at [259, 69] on input "text" at bounding box center [271, 66] width 125 height 20
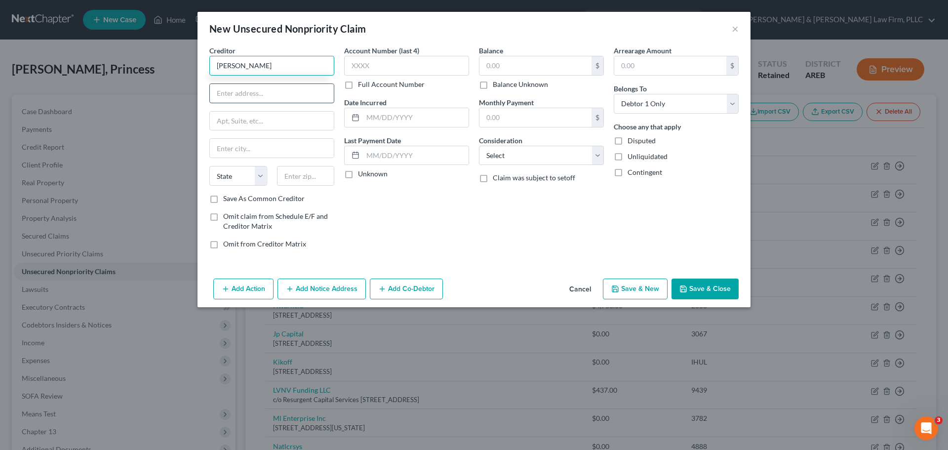
type input "[PERSON_NAME]"
click at [254, 90] on input "text" at bounding box center [272, 93] width 124 height 19
type input "[STREET_ADDRESS]"
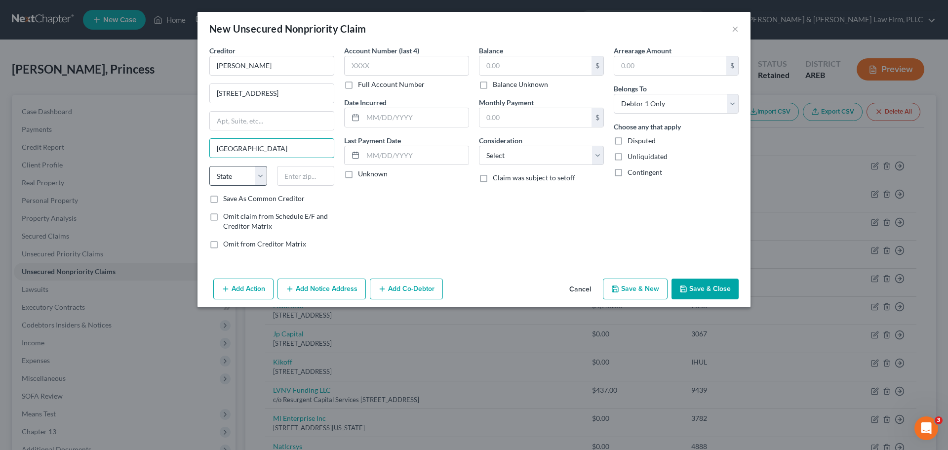
type input "[GEOGRAPHIC_DATA]"
click at [243, 169] on select "State [US_STATE] AK AR AZ CA CO CT DE DC [GEOGRAPHIC_DATA] [GEOGRAPHIC_DATA] GU…" at bounding box center [238, 176] width 58 height 20
select select "14"
click at [209, 166] on select "State [US_STATE] AK AR AZ CA CO CT DE DC [GEOGRAPHIC_DATA] [GEOGRAPHIC_DATA] GU…" at bounding box center [238, 176] width 58 height 20
click at [300, 171] on input "text" at bounding box center [306, 176] width 58 height 20
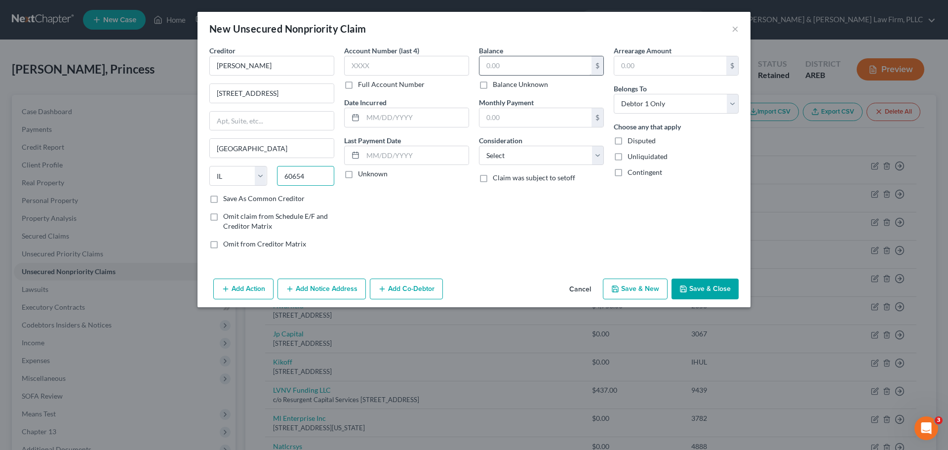
type input "60654"
click at [571, 61] on input "text" at bounding box center [535, 65] width 112 height 19
type input "150.00"
click at [623, 285] on button "Save & New" at bounding box center [635, 288] width 65 height 21
select select "0"
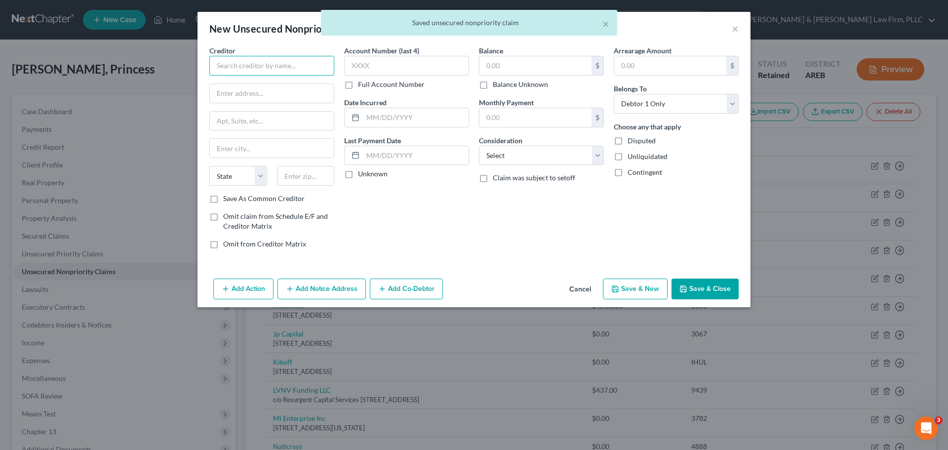
click at [258, 65] on input "text" at bounding box center [271, 66] width 125 height 20
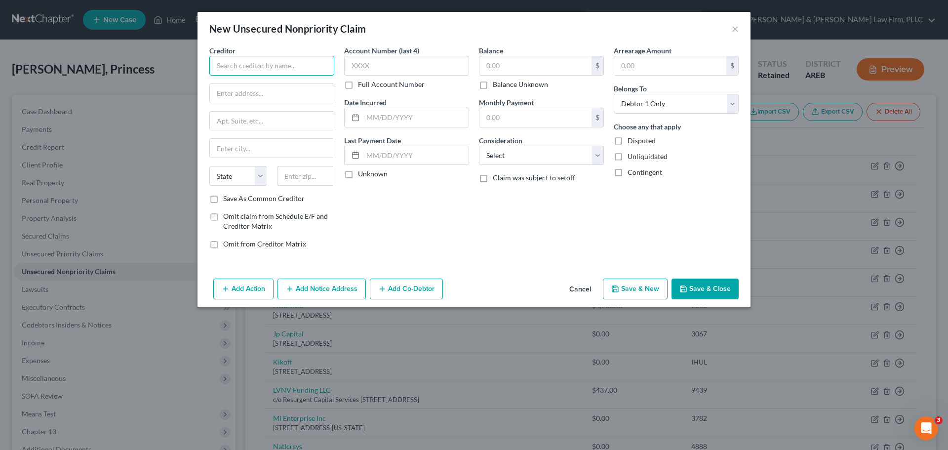
click at [255, 63] on input "text" at bounding box center [271, 66] width 125 height 20
type input "Money Lion"
click at [256, 98] on input "text" at bounding box center [272, 93] width 124 height 19
type input "PO Box 1098"
drag, startPoint x: 262, startPoint y: 158, endPoint x: 264, endPoint y: 154, distance: 5.3
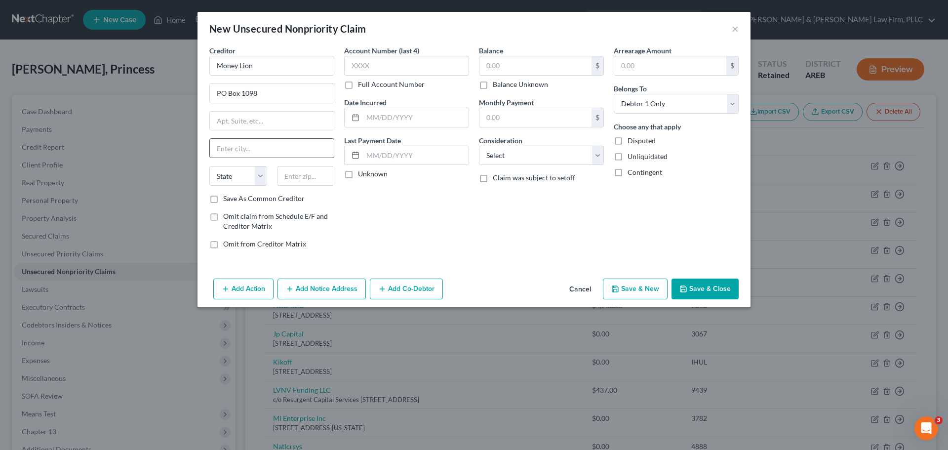
click at [262, 155] on div "Creditor * Money Lion PO Box 1098 State [US_STATE] AK AR AZ CA CO CT DE DC [GEO…" at bounding box center [271, 119] width 125 height 148
click at [264, 153] on input "text" at bounding box center [272, 148] width 124 height 19
type input "[US_STATE]"
click at [247, 173] on select "State [US_STATE] AK AR AZ CA CO CT DE DC [GEOGRAPHIC_DATA] [GEOGRAPHIC_DATA] GU…" at bounding box center [238, 176] width 58 height 20
select select "35"
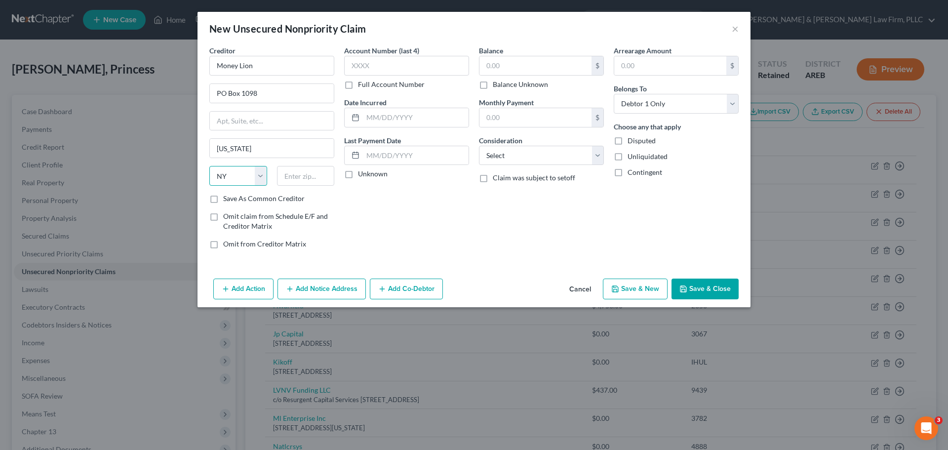
click at [209, 166] on select "State [US_STATE] AK AR AZ CA CO CT DE DC [GEOGRAPHIC_DATA] [GEOGRAPHIC_DATA] GU…" at bounding box center [238, 176] width 58 height 20
click at [289, 177] on input "text" at bounding box center [306, 176] width 58 height 20
type input "10163"
click at [534, 72] on input "text" at bounding box center [535, 65] width 112 height 19
type input "382.26"
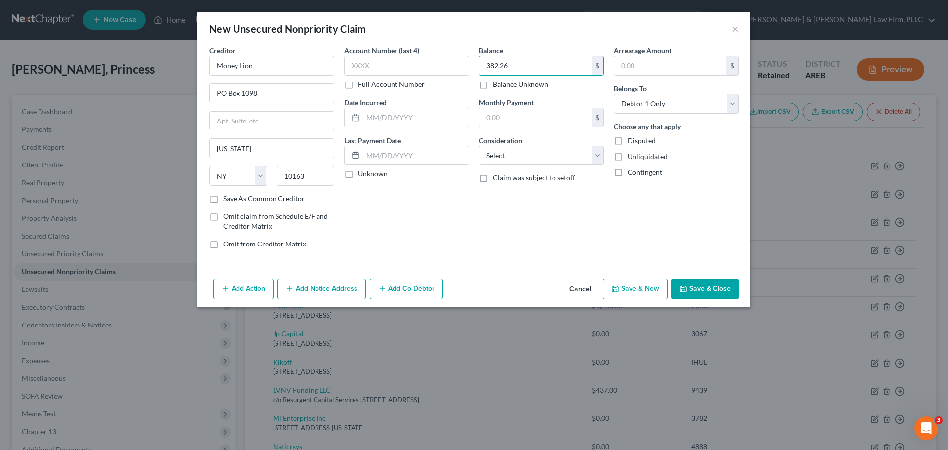
click at [613, 288] on icon "button" at bounding box center [615, 289] width 8 height 8
select select "0"
type input "0.00"
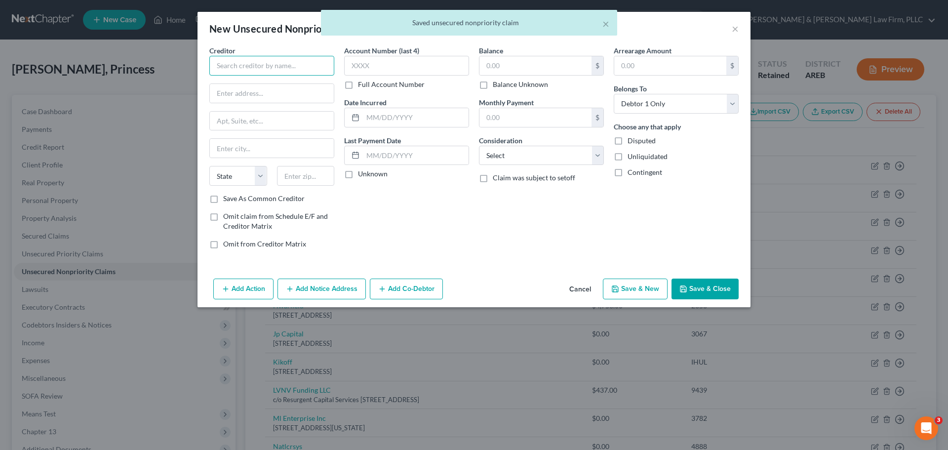
click at [256, 65] on input "text" at bounding box center [271, 66] width 125 height 20
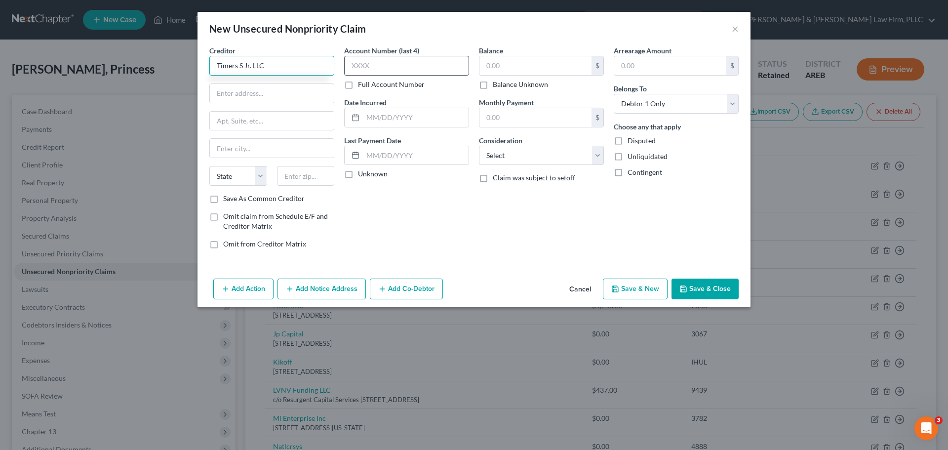
type input "Timers S Jr. LLC"
click at [407, 65] on input "text" at bounding box center [406, 66] width 125 height 20
type input "4864"
click at [516, 61] on input "text" at bounding box center [535, 65] width 112 height 19
type input "2,375.12"
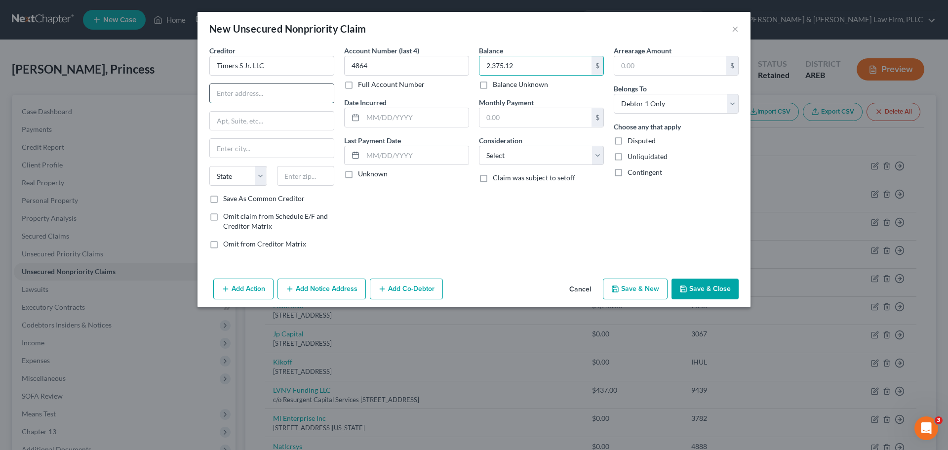
click at [248, 96] on input "text" at bounding box center [272, 93] width 124 height 19
type input "[STREET_ADDRESS]"
click at [256, 146] on input "text" at bounding box center [272, 148] width 124 height 19
type input "Maumelle"
click at [233, 165] on div "Creditor * [PERSON_NAME] LLC 900 Union Ct Maumelle State [US_STATE] AK AR AZ CA…" at bounding box center [271, 119] width 125 height 148
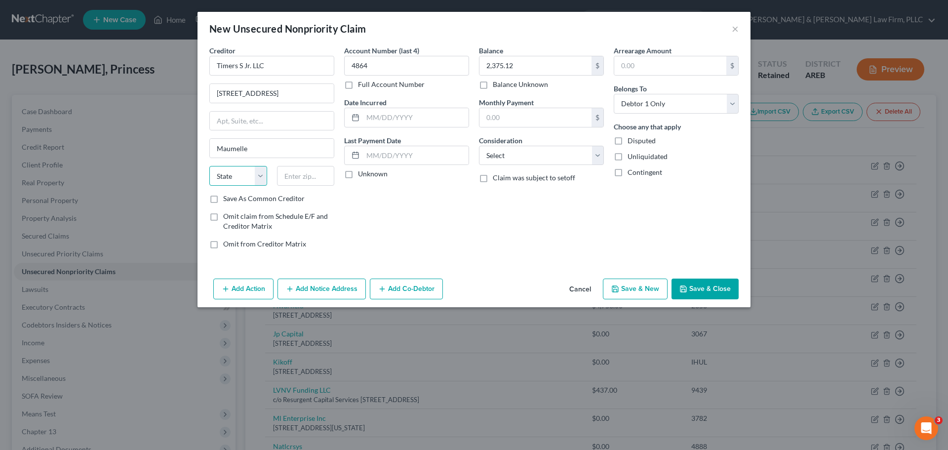
click at [231, 171] on select "State [US_STATE] AK AR AZ CA CO CT DE DC [GEOGRAPHIC_DATA] [GEOGRAPHIC_DATA] GU…" at bounding box center [238, 176] width 58 height 20
select select "2"
click at [209, 166] on select "State [US_STATE] AK AR AZ CA CO CT DE DC [GEOGRAPHIC_DATA] [GEOGRAPHIC_DATA] GU…" at bounding box center [238, 176] width 58 height 20
click at [295, 172] on input "text" at bounding box center [306, 176] width 58 height 20
type input "72113"
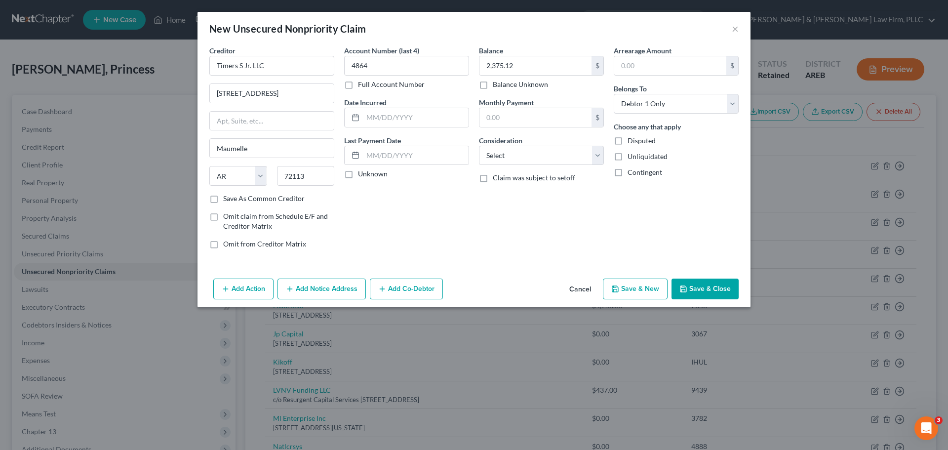
click at [689, 293] on button "Save & Close" at bounding box center [704, 288] width 67 height 21
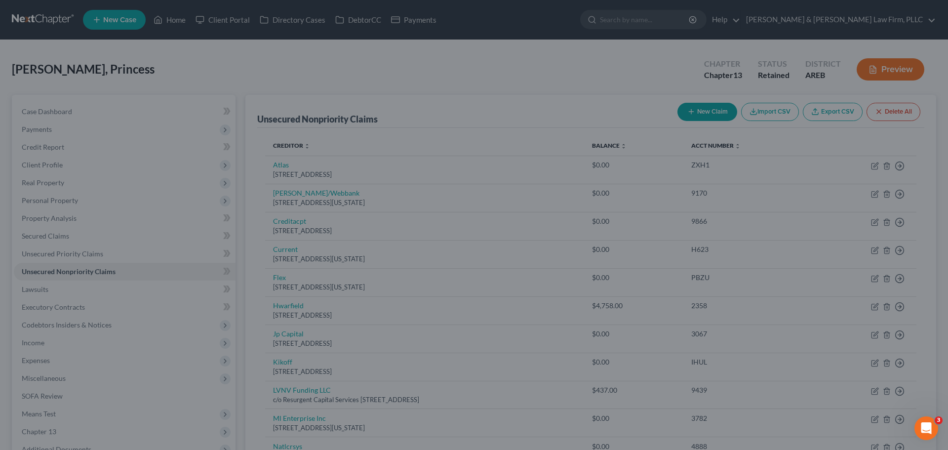
type input "0.00"
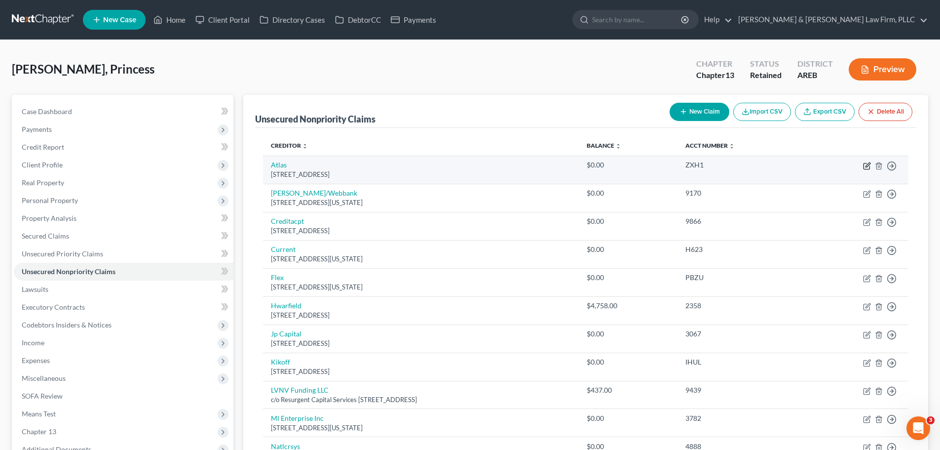
click at [868, 167] on icon "button" at bounding box center [867, 166] width 8 height 8
select select "4"
select select "2"
select select "0"
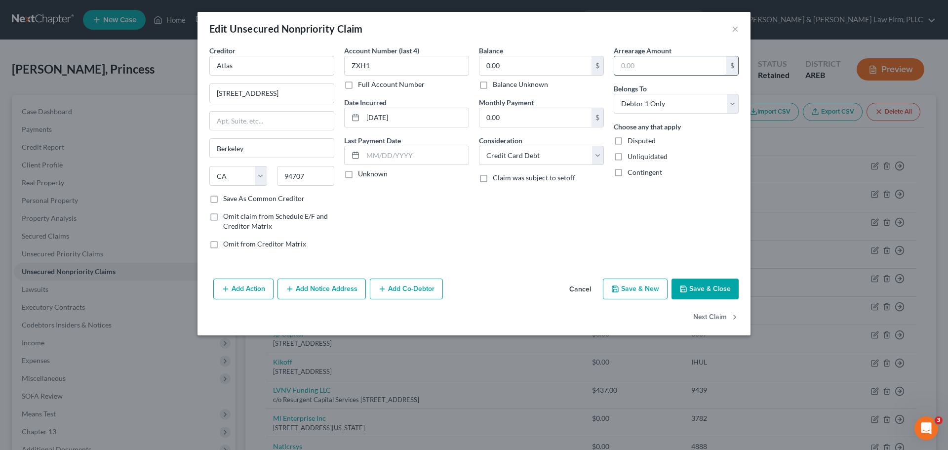
click at [647, 68] on input "text" at bounding box center [670, 65] width 112 height 19
type input "35.00"
click at [705, 285] on button "Save & Close" at bounding box center [704, 288] width 67 height 21
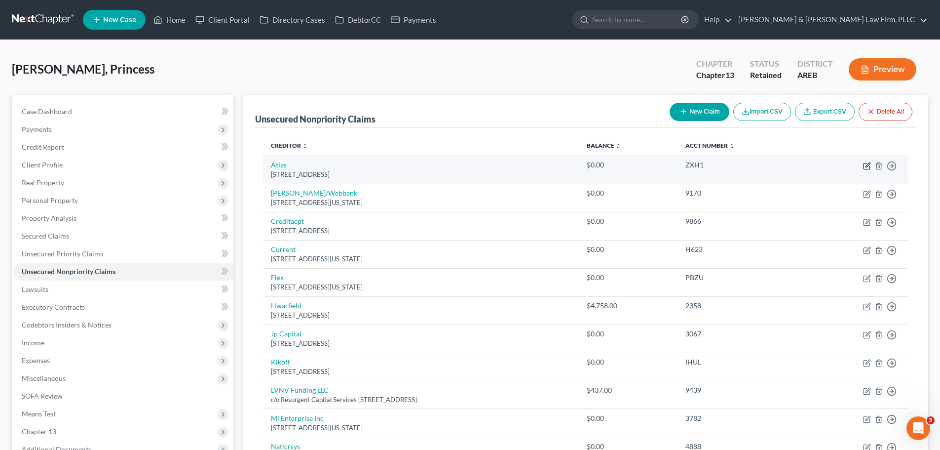
click at [867, 165] on icon "button" at bounding box center [868, 164] width 4 height 4
select select "4"
select select "2"
select select "0"
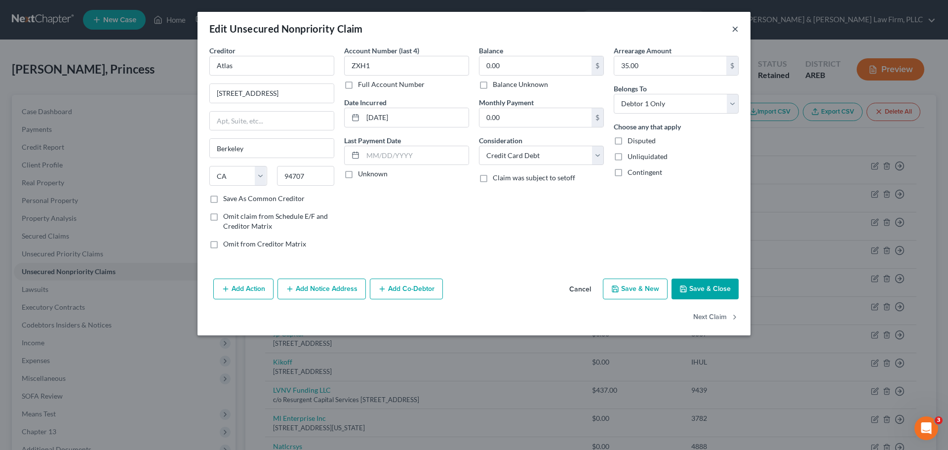
drag, startPoint x: 736, startPoint y: 31, endPoint x: 727, endPoint y: 47, distance: 18.6
click at [736, 32] on button "×" at bounding box center [735, 29] width 7 height 12
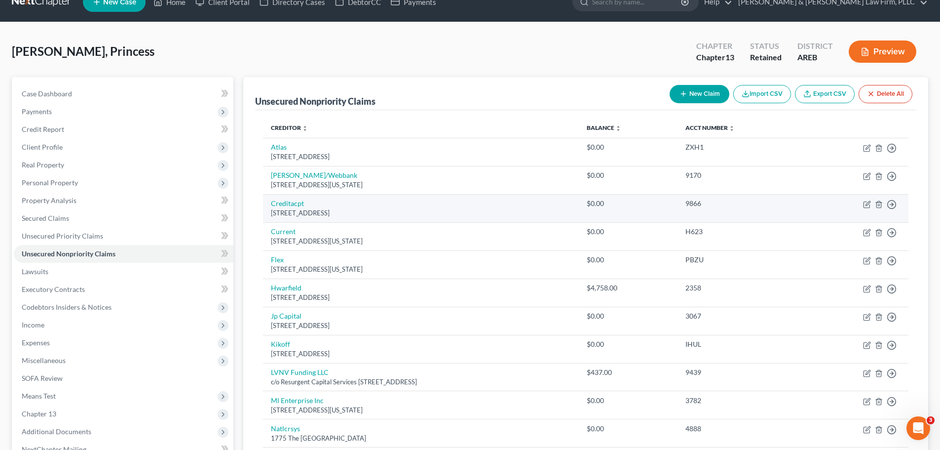
scroll to position [49, 0]
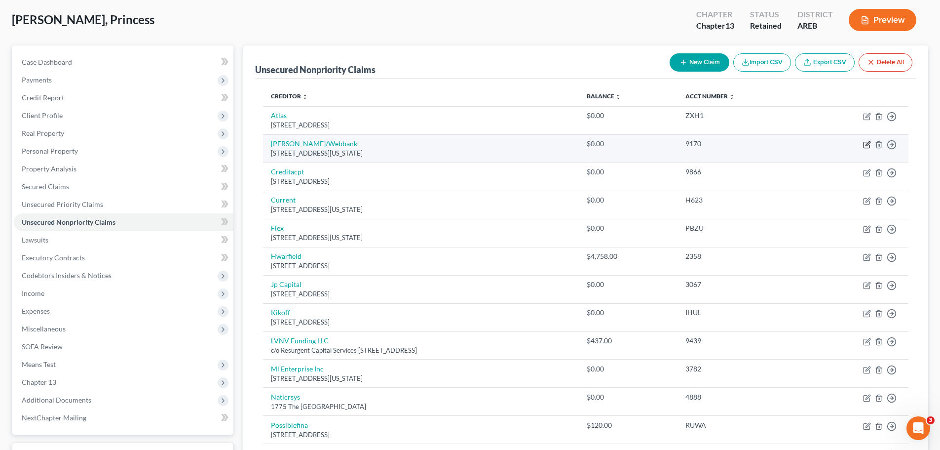
click at [868, 147] on icon "button" at bounding box center [867, 145] width 8 height 8
select select "35"
select select "2"
select select "0"
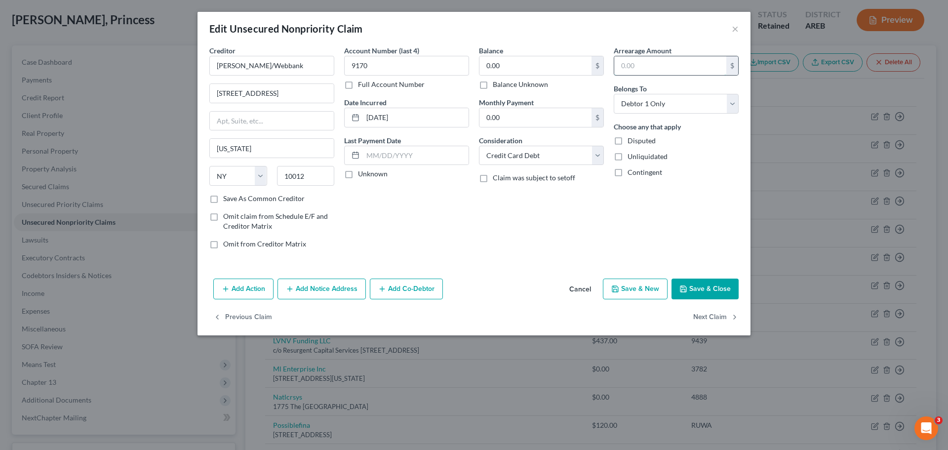
click at [634, 73] on input "text" at bounding box center [670, 65] width 112 height 19
type input "46.99"
click at [696, 290] on button "Save & Close" at bounding box center [704, 288] width 67 height 21
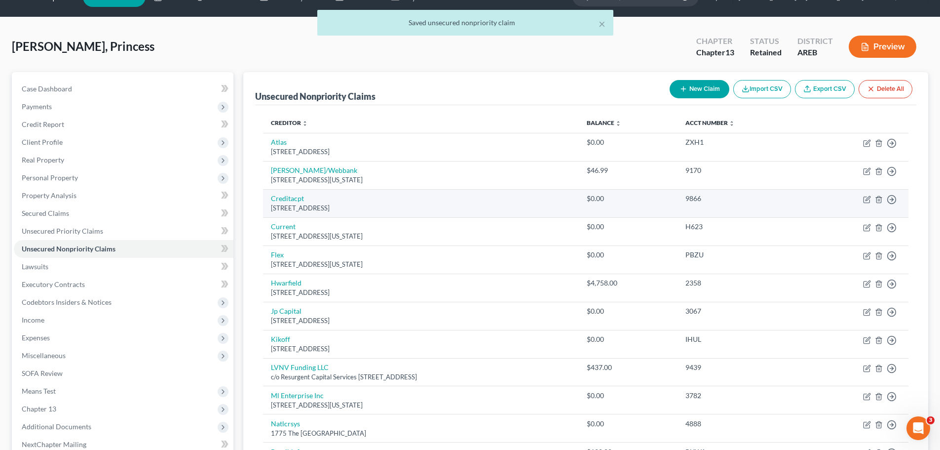
scroll to position [0, 0]
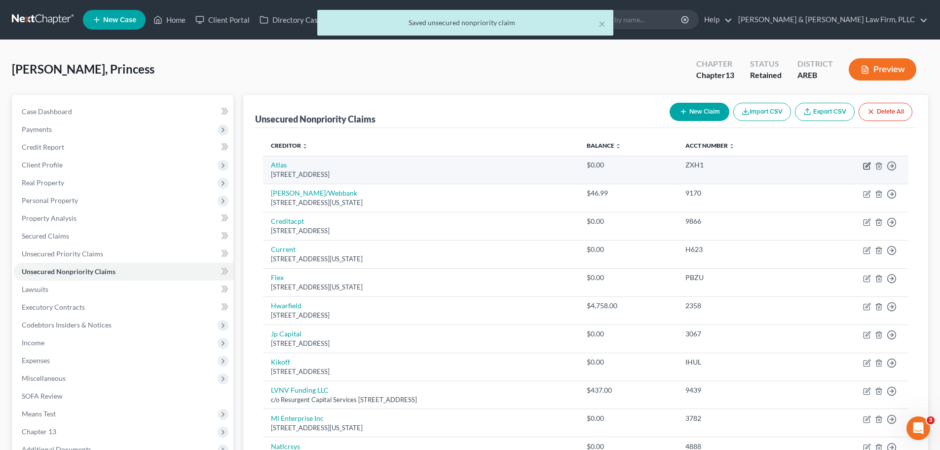
click at [867, 162] on icon "button" at bounding box center [867, 166] width 8 height 8
select select "4"
select select "2"
select select "0"
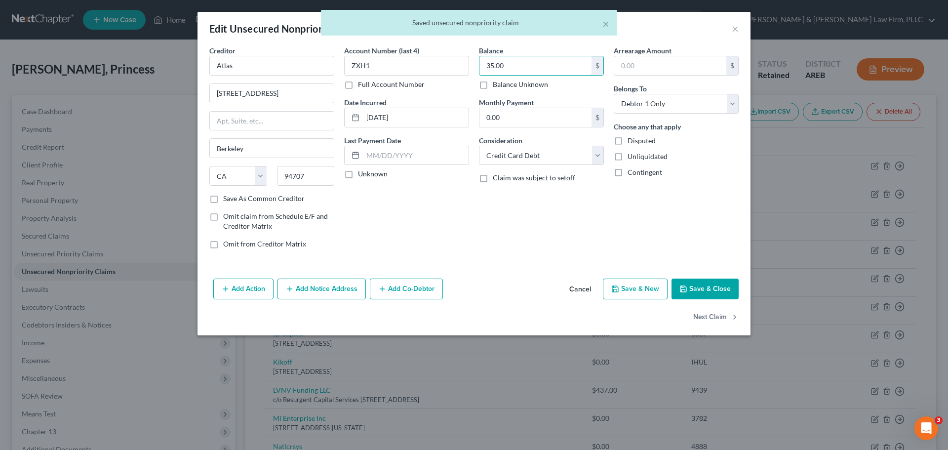
type input "35.00"
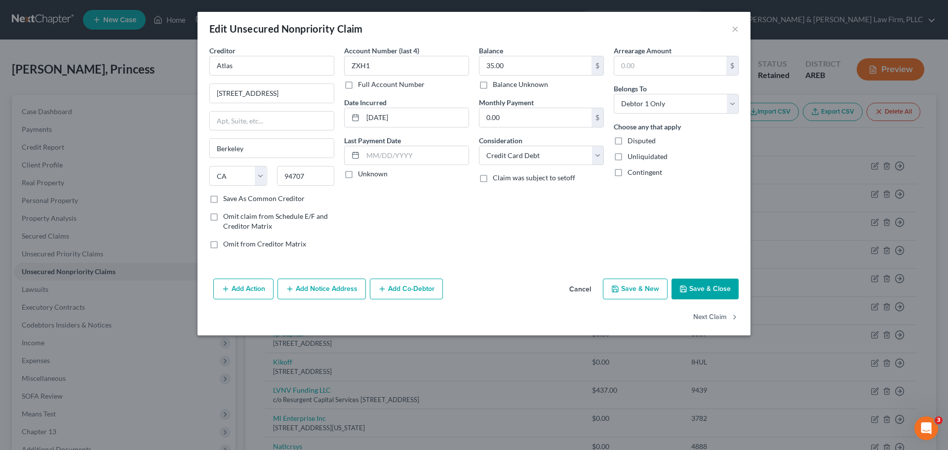
click at [685, 286] on icon "button" at bounding box center [683, 289] width 6 height 6
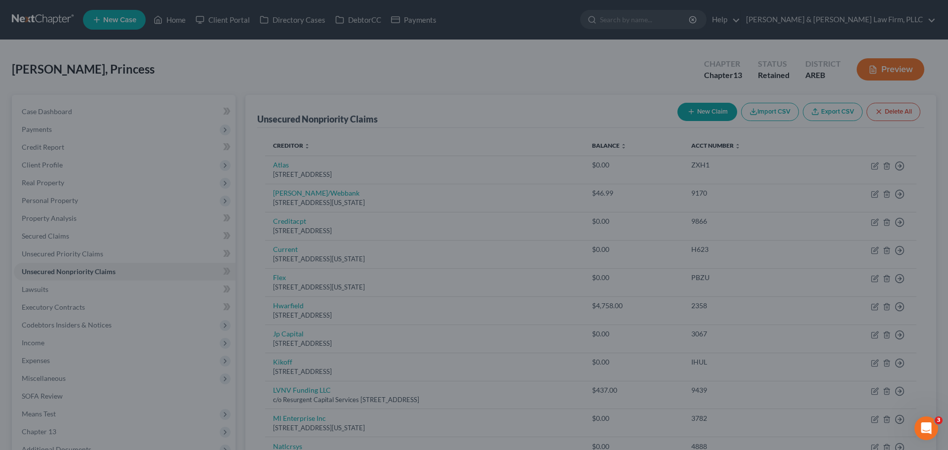
type input "0"
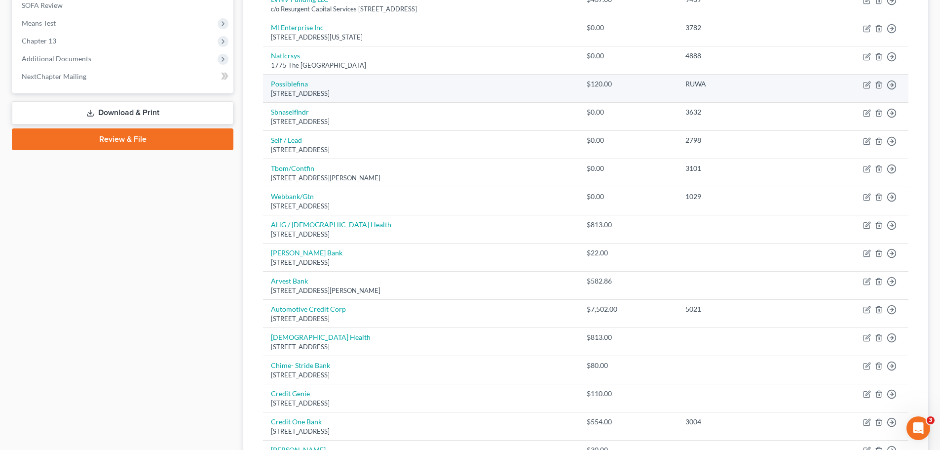
scroll to position [290, 0]
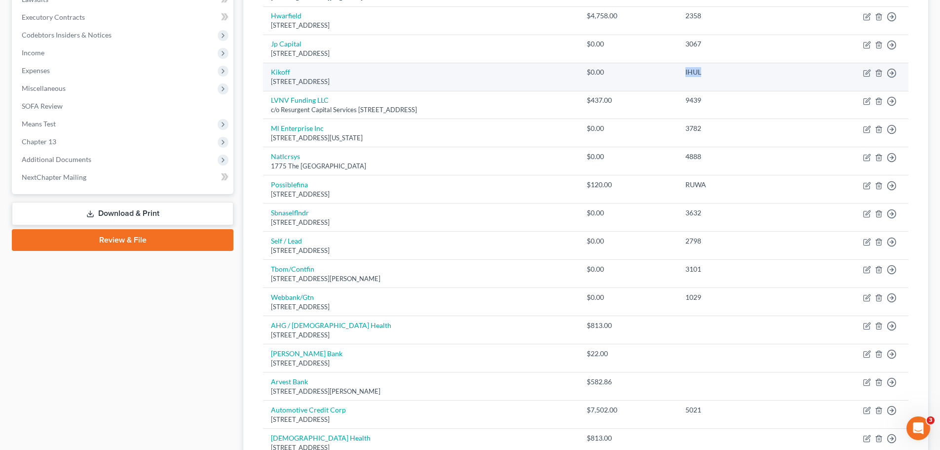
drag, startPoint x: 731, startPoint y: 75, endPoint x: 709, endPoint y: 75, distance: 21.7
click at [709, 75] on td "IHUL" at bounding box center [741, 77] width 127 height 28
copy div "IHUL"
click at [880, 69] on icon "button" at bounding box center [879, 73] width 8 height 8
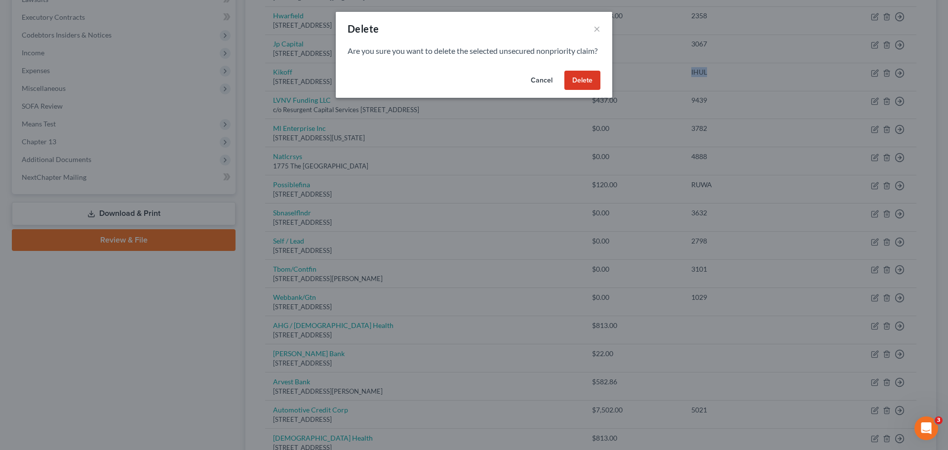
click at [581, 90] on button "Delete" at bounding box center [582, 81] width 36 height 20
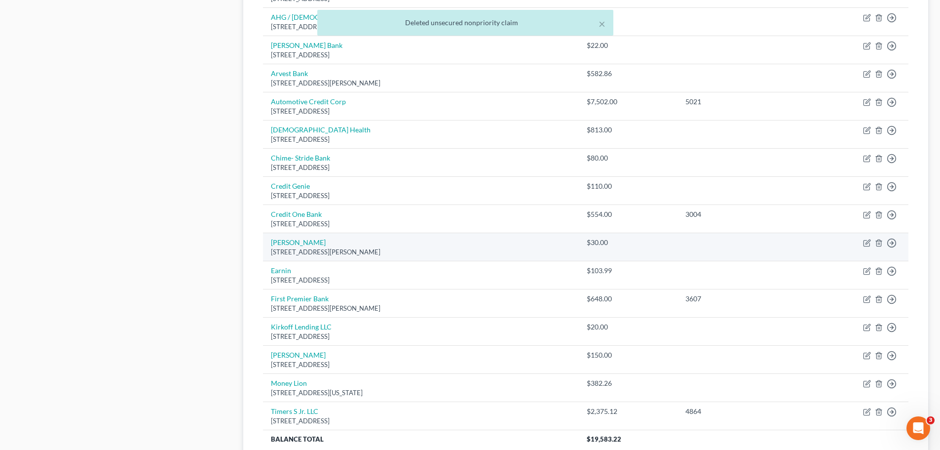
scroll to position [635, 0]
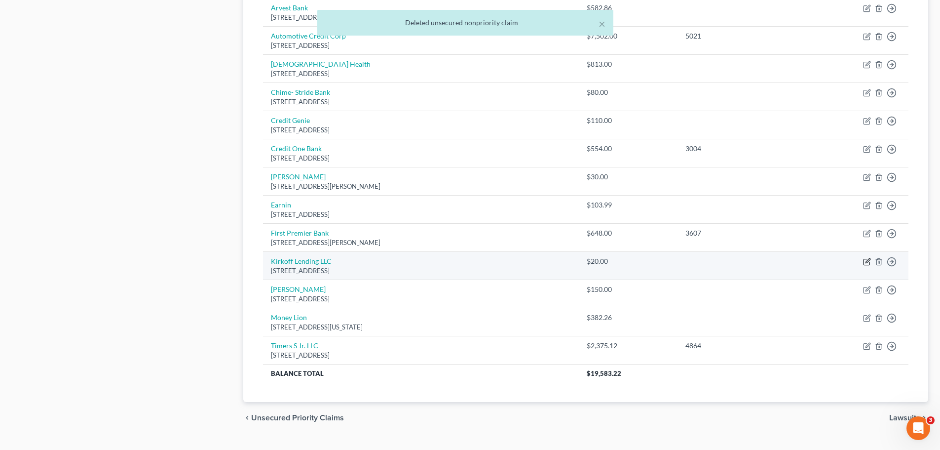
click at [868, 260] on icon "button" at bounding box center [867, 262] width 8 height 8
select select "4"
select select "0"
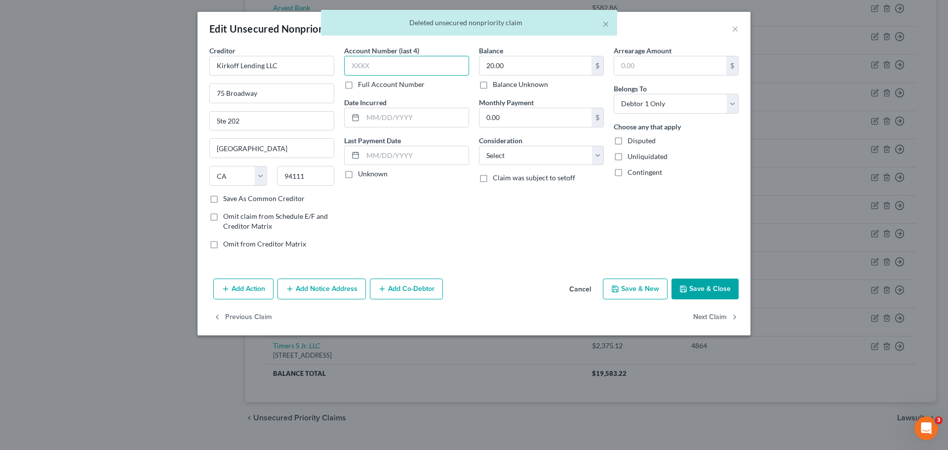
click at [422, 68] on input "text" at bounding box center [406, 66] width 125 height 20
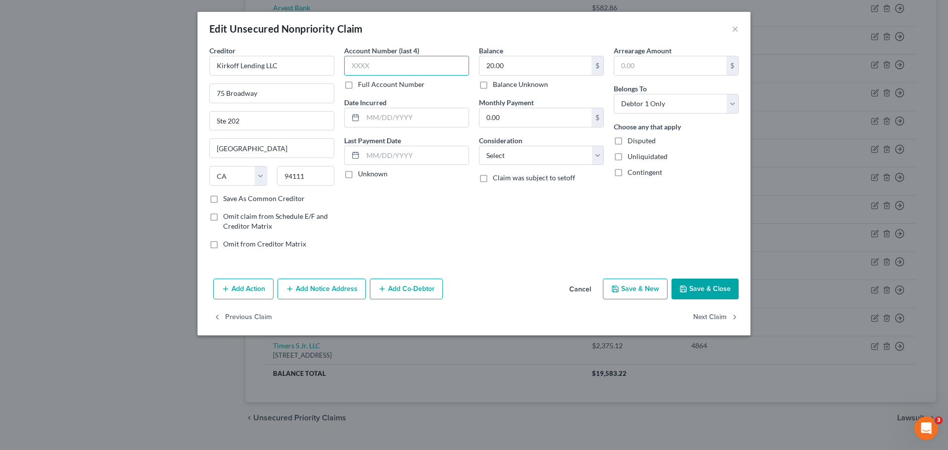
paste input "IHUL"
type input "IHUL"
click at [681, 288] on icon "button" at bounding box center [683, 289] width 8 height 8
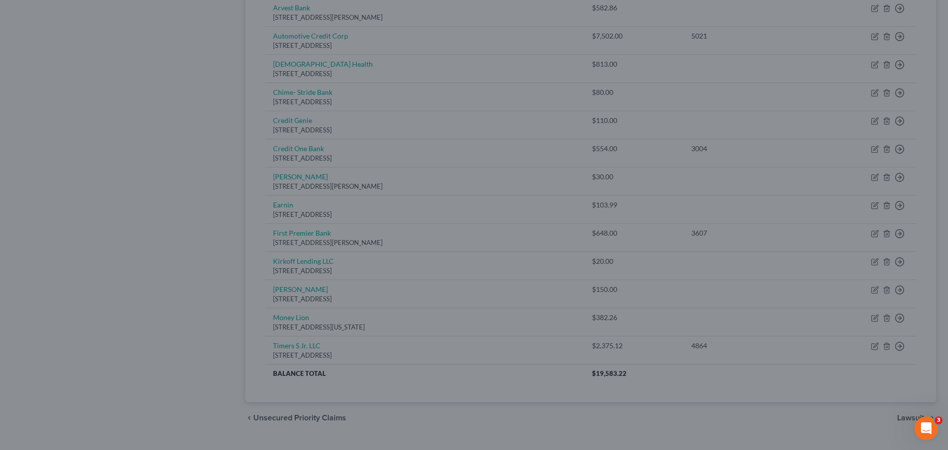
type input "0"
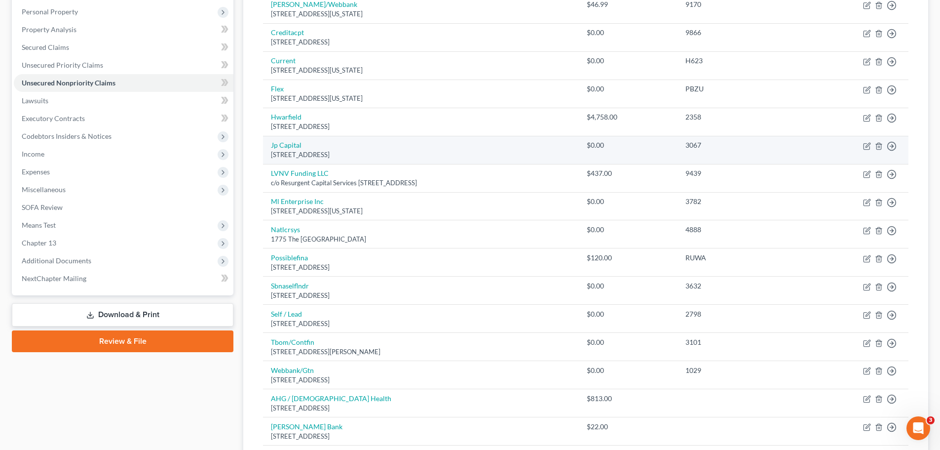
scroll to position [92, 0]
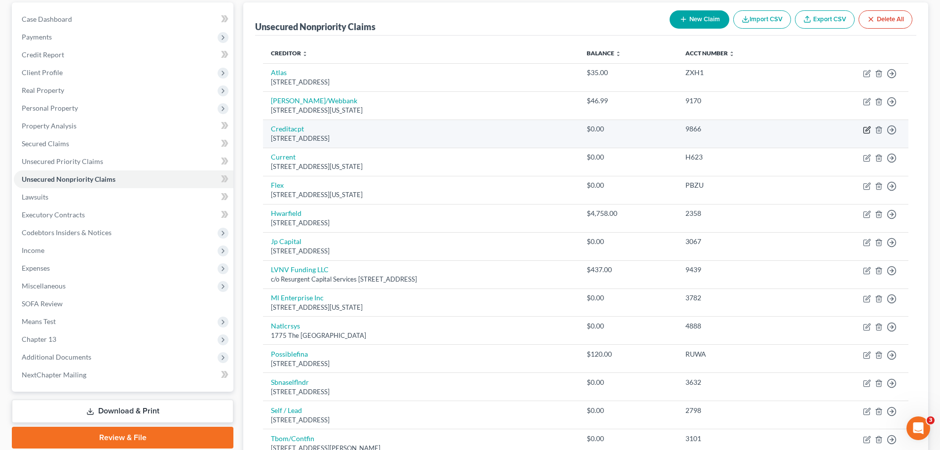
click at [864, 128] on icon "button" at bounding box center [867, 130] width 6 height 6
select select "23"
select select "0"
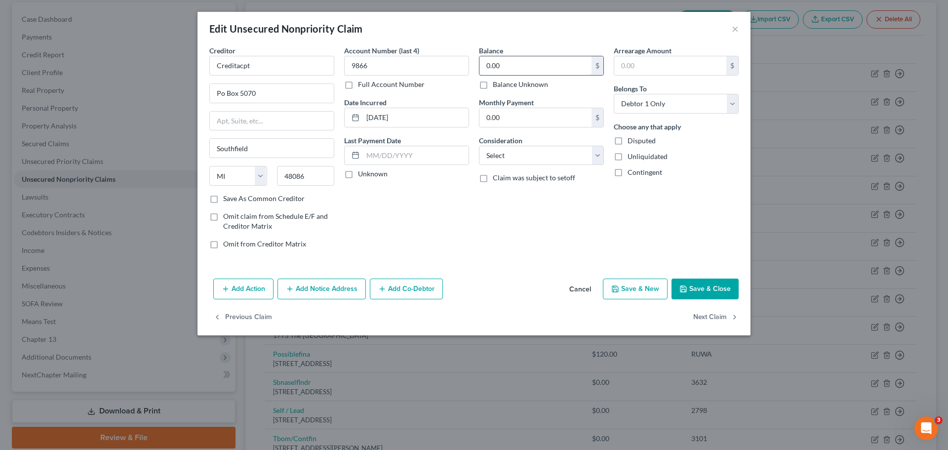
click at [539, 68] on input "0.00" at bounding box center [535, 65] width 112 height 19
type input "9,104.28"
click at [680, 292] on icon "button" at bounding box center [683, 289] width 8 height 8
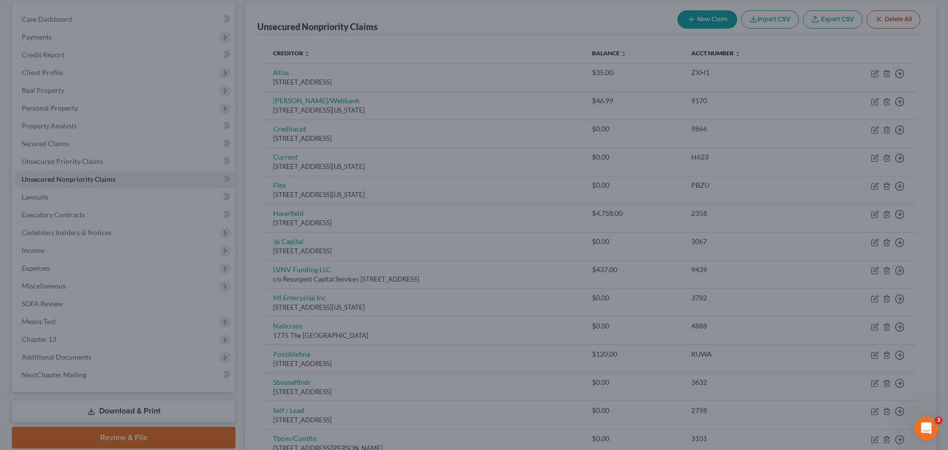
type input "0"
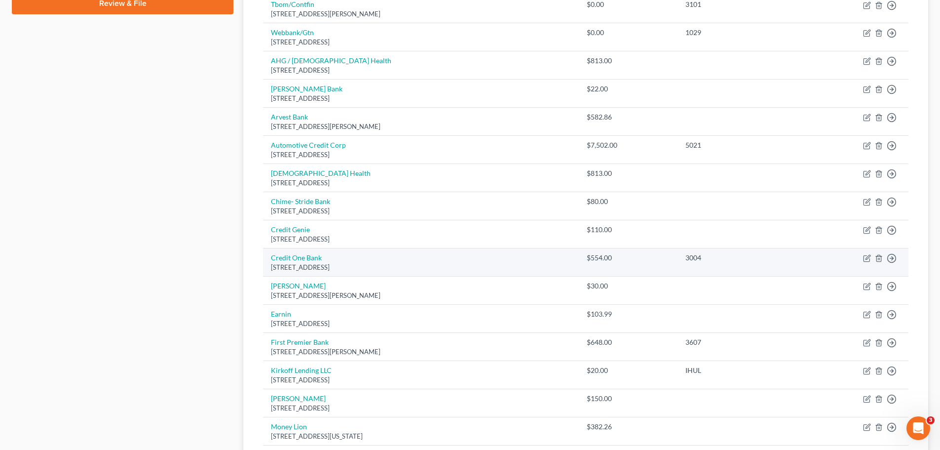
scroll to position [508, 0]
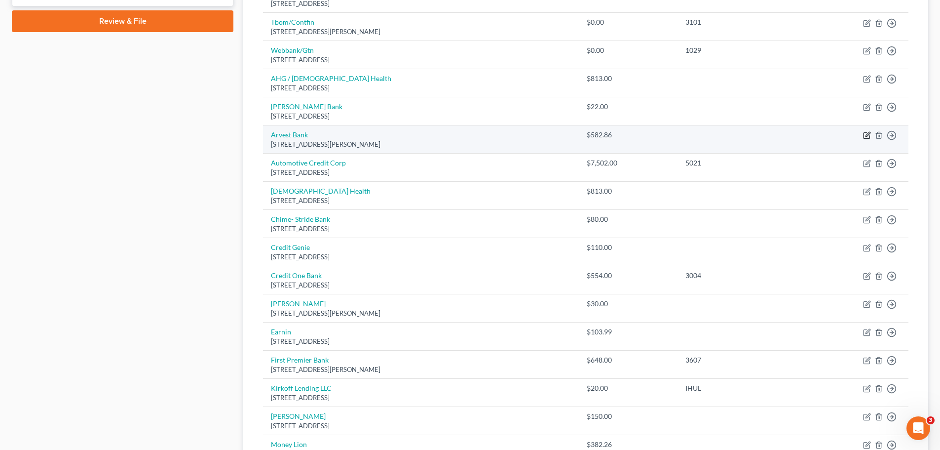
click at [866, 132] on icon "button" at bounding box center [867, 135] width 8 height 8
select select "2"
select select "0"
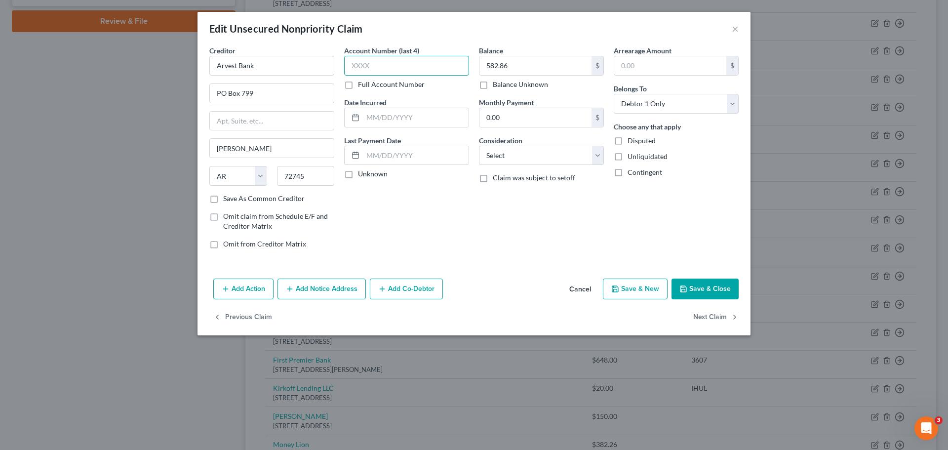
click at [407, 74] on input "text" at bounding box center [406, 66] width 125 height 20
click at [429, 72] on input "text" at bounding box center [406, 66] width 125 height 20
paste input ":497"
click at [355, 67] on input ":497" at bounding box center [406, 66] width 125 height 20
click at [404, 69] on input "497" at bounding box center [406, 66] width 125 height 20
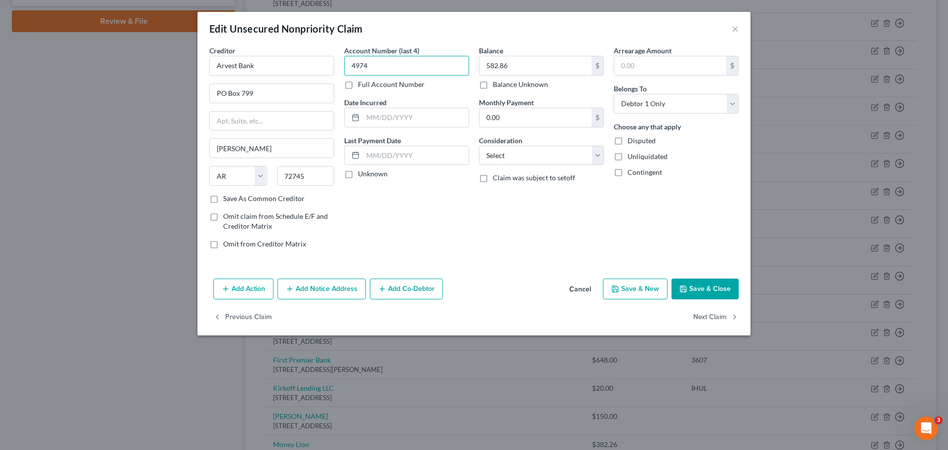
type input "4974"
click at [697, 286] on button "Save & Close" at bounding box center [704, 288] width 67 height 21
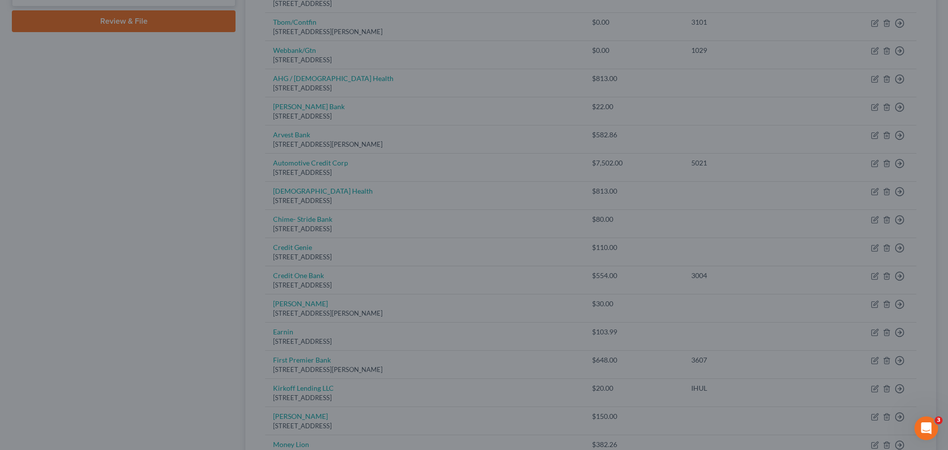
type input "0"
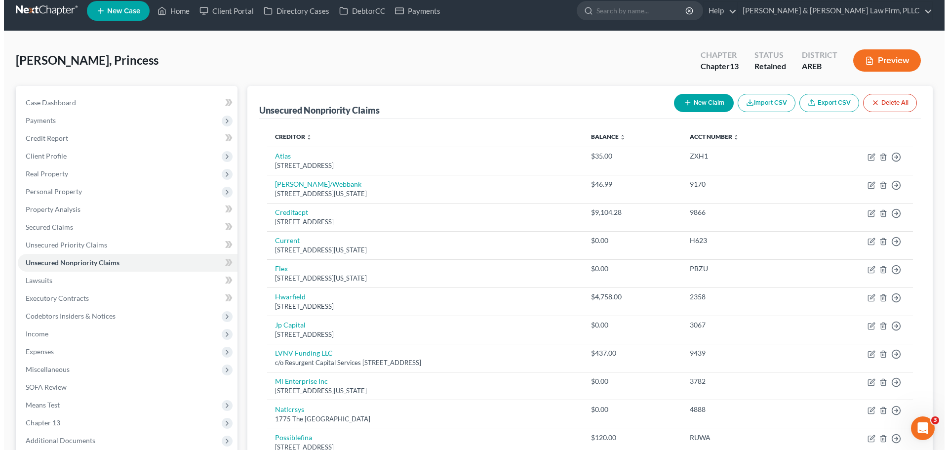
scroll to position [0, 0]
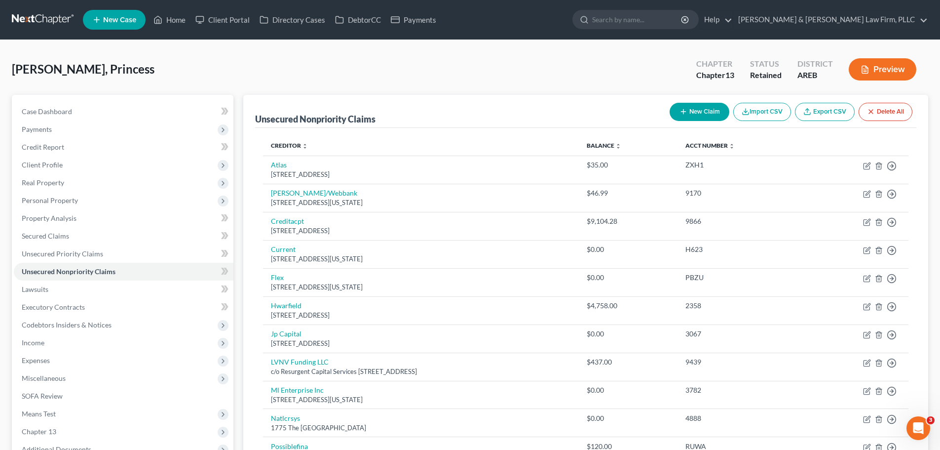
click at [682, 114] on icon "button" at bounding box center [684, 112] width 8 height 8
select select "0"
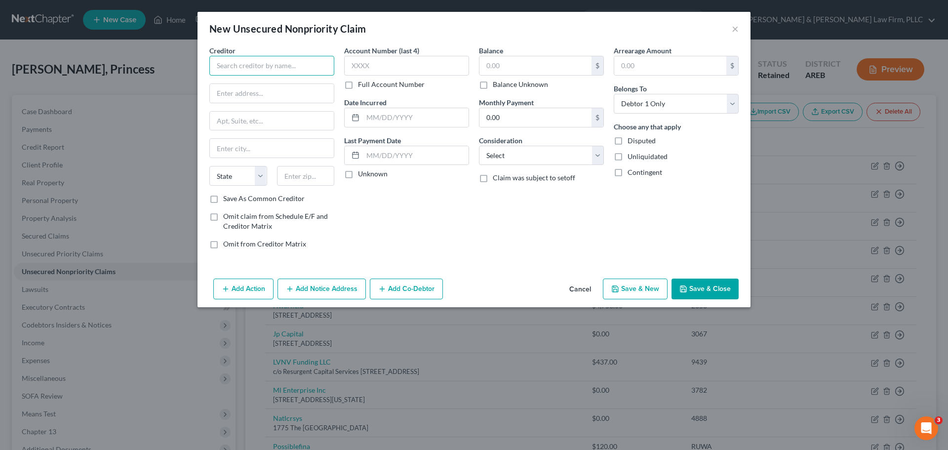
click at [250, 73] on input "text" at bounding box center [271, 66] width 125 height 20
click at [294, 68] on input "Jefferson Capital Systems" at bounding box center [271, 66] width 125 height 20
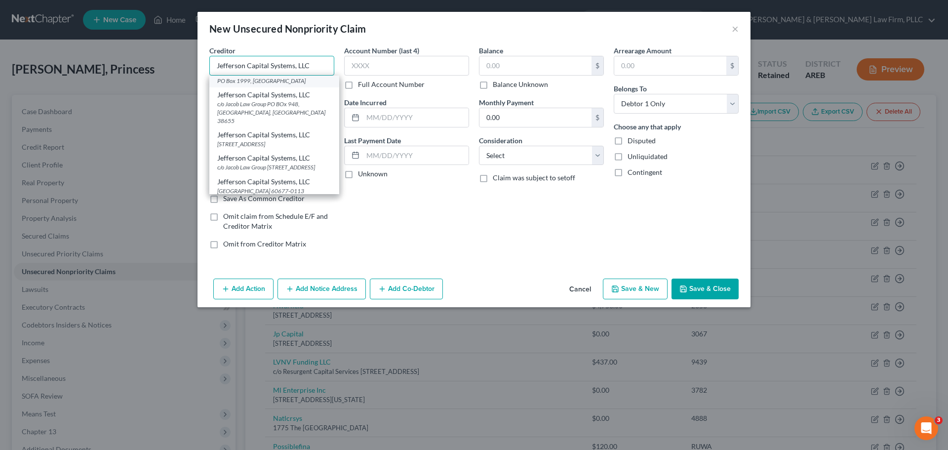
scroll to position [15, 0]
type input "Jefferson Capital Systems, LLC"
click at [314, 46] on div "Creditor * Jefferson Capital Systems, LLC Jefferson Capital Systems, LLC [GEOGR…" at bounding box center [271, 60] width 125 height 30
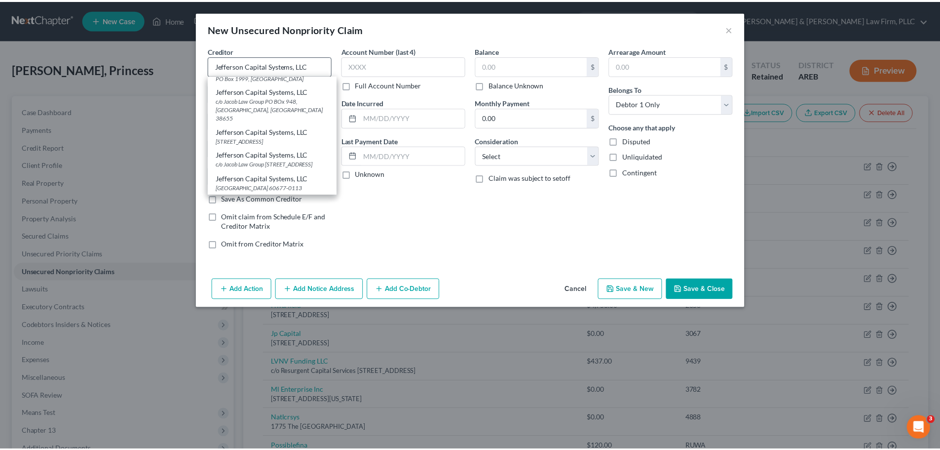
scroll to position [0, 0]
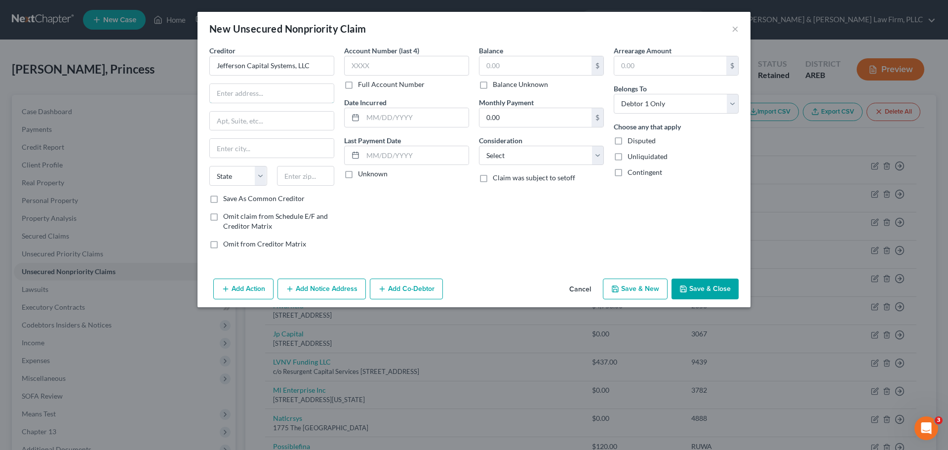
drag, startPoint x: 275, startPoint y: 95, endPoint x: 274, endPoint y: 81, distance: 13.4
click at [275, 95] on input "text" at bounding box center [272, 93] width 124 height 19
type input "PO Box 7999"
click at [248, 144] on input "text" at bounding box center [272, 148] width 124 height 19
type input "Saint Cloud"
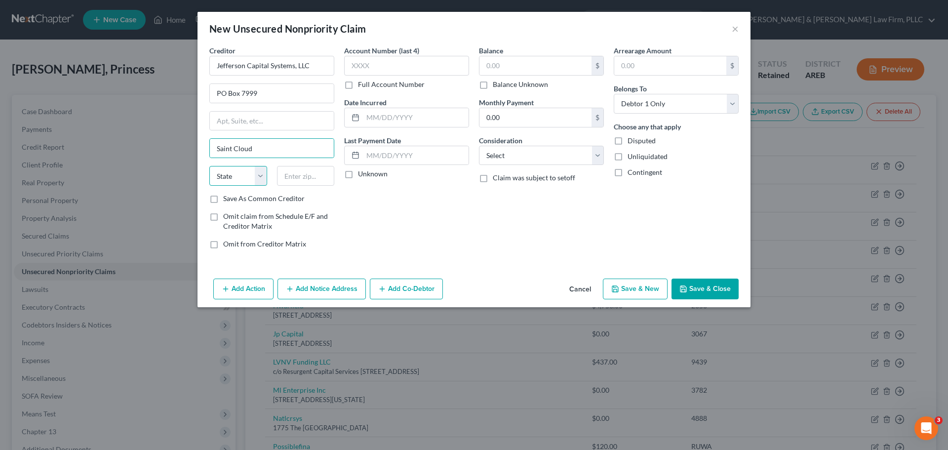
click at [226, 178] on select "State [US_STATE] AK AR AZ CA CO CT DE DC [GEOGRAPHIC_DATA] [GEOGRAPHIC_DATA] GU…" at bounding box center [238, 176] width 58 height 20
select select "24"
click at [209, 166] on select "State [US_STATE] AK AR AZ CA CO CT DE DC [GEOGRAPHIC_DATA] [GEOGRAPHIC_DATA] GU…" at bounding box center [238, 176] width 58 height 20
click at [305, 171] on input "text" at bounding box center [306, 176] width 58 height 20
type input "56302-9617"
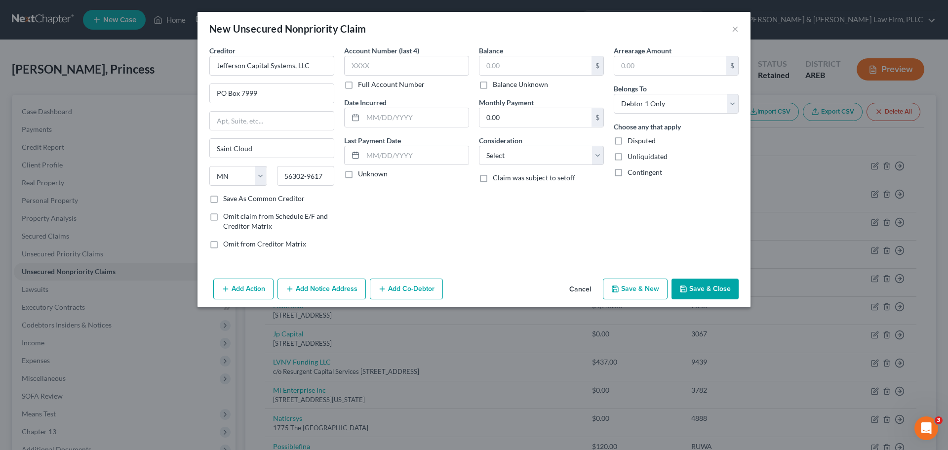
click at [679, 289] on button "Save & Close" at bounding box center [704, 288] width 67 height 21
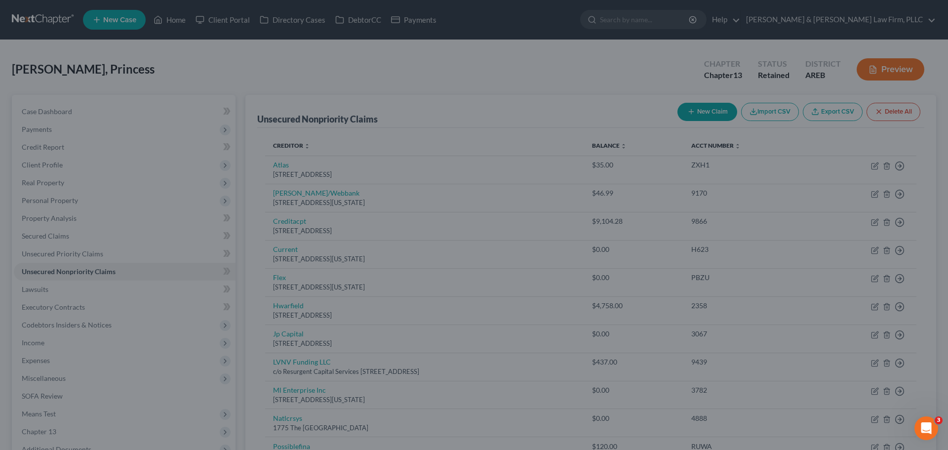
type input "0.00"
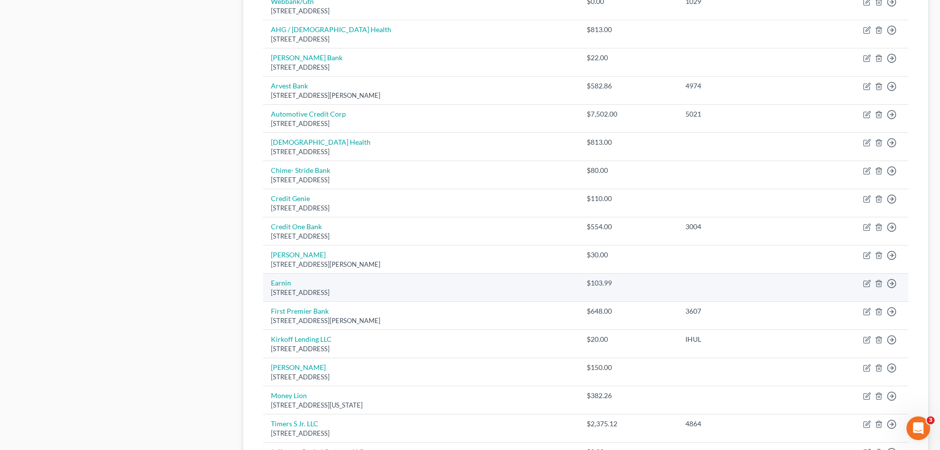
scroll to position [642, 0]
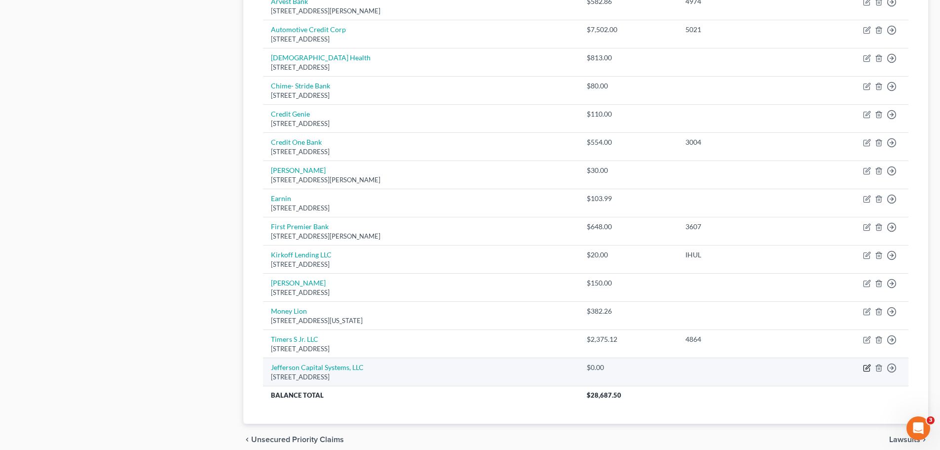
click at [865, 369] on icon "button" at bounding box center [867, 368] width 8 height 8
select select "24"
select select "0"
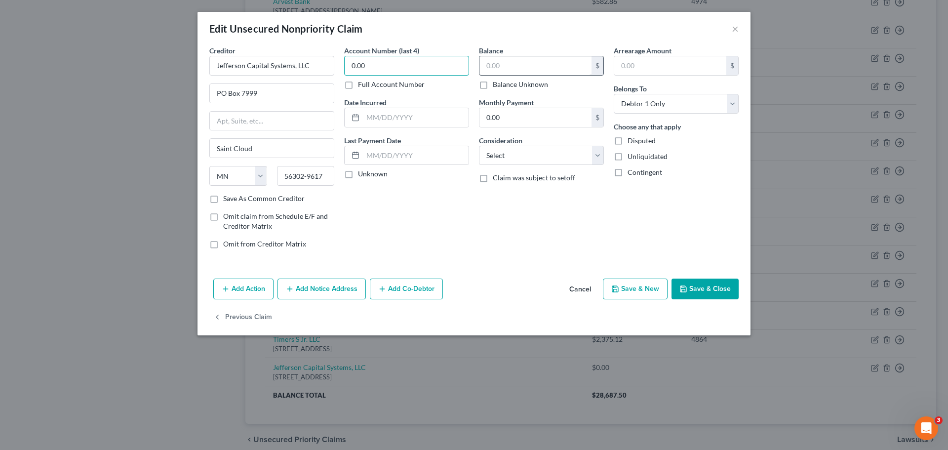
type input "0.00"
click at [508, 61] on input "text" at bounding box center [535, 65] width 112 height 19
type input "648.04"
click at [397, 62] on input "0.00" at bounding box center [406, 66] width 125 height 20
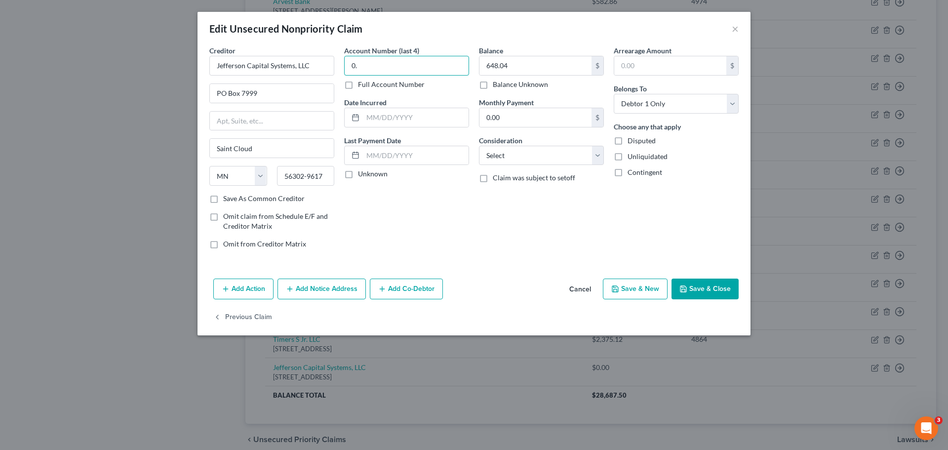
type input "0"
type input "3607"
click at [699, 288] on button "Save & Close" at bounding box center [704, 288] width 67 height 21
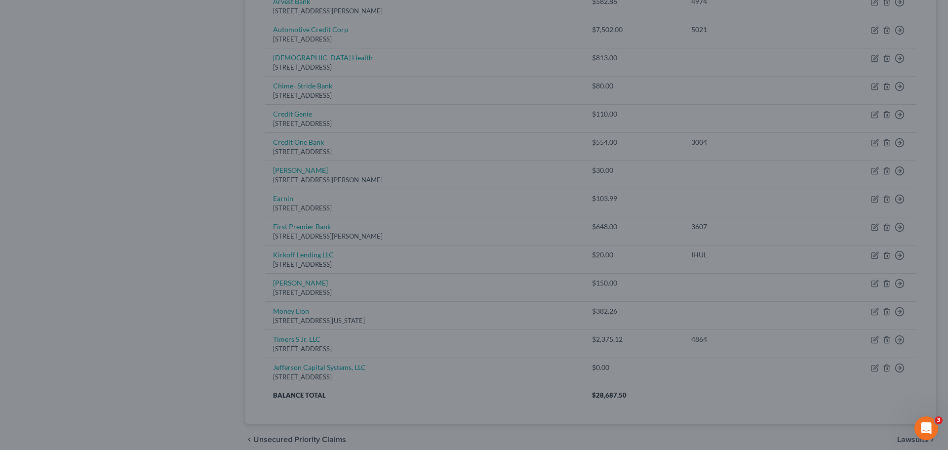
type input "0"
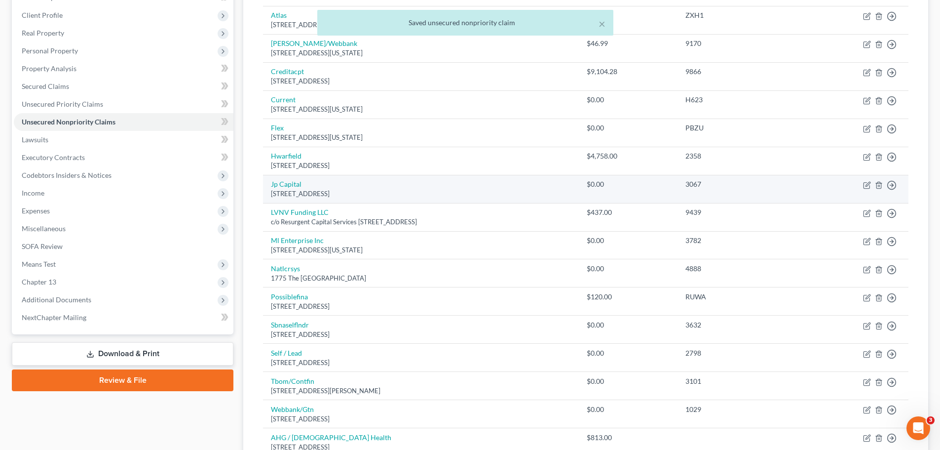
scroll to position [148, 0]
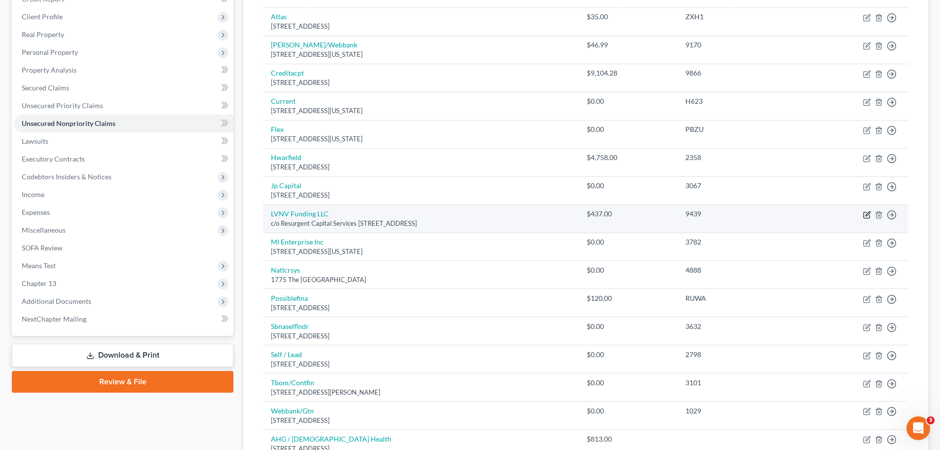
click at [868, 216] on icon "button" at bounding box center [867, 215] width 8 height 8
select select "42"
select select "1"
select select "0"
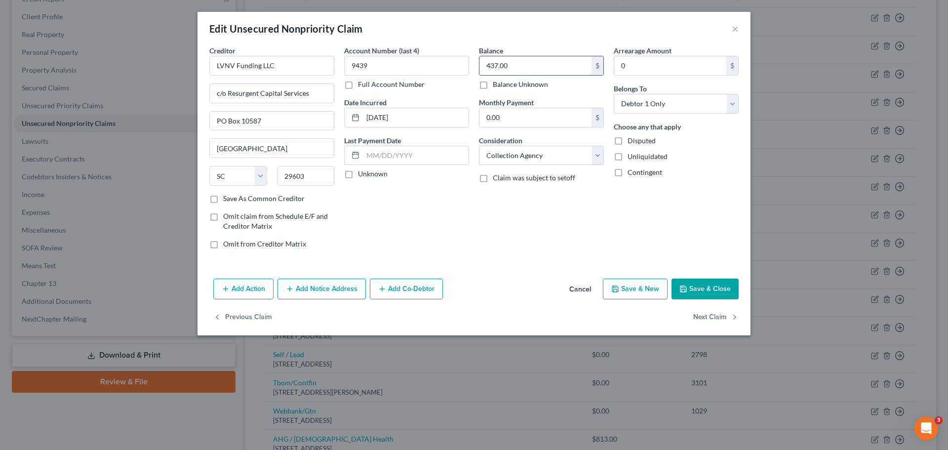
click at [528, 67] on input "437.00" at bounding box center [535, 65] width 112 height 19
type input "554.64"
click at [700, 292] on button "Save & Close" at bounding box center [704, 288] width 67 height 21
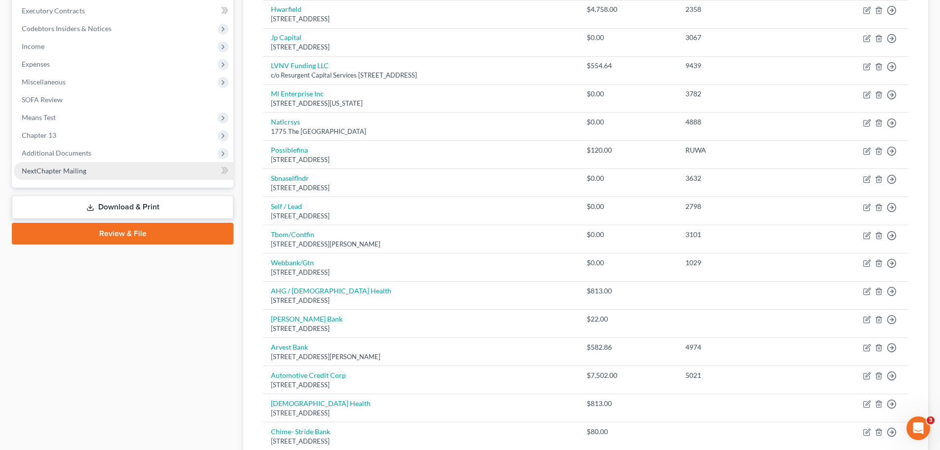
scroll to position [49, 0]
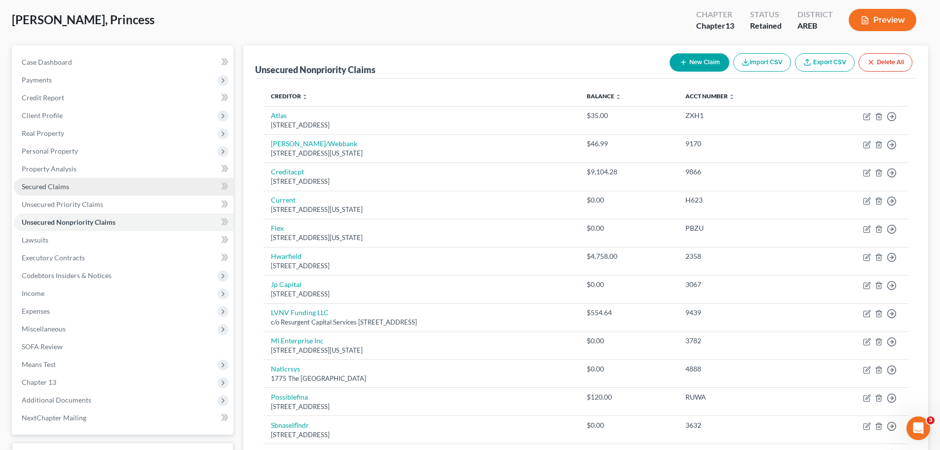
drag, startPoint x: 64, startPoint y: 184, endPoint x: 69, endPoint y: 183, distance: 5.2
click at [64, 184] on span "Secured Claims" at bounding box center [45, 186] width 47 height 8
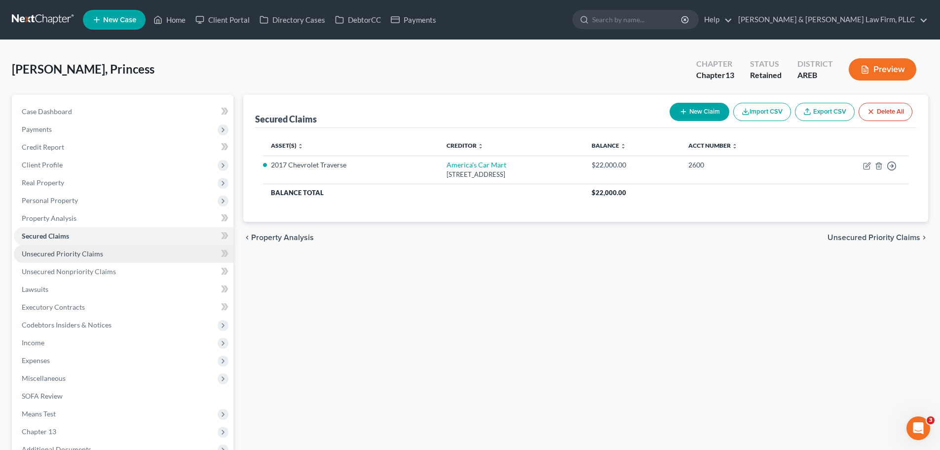
click at [64, 253] on span "Unsecured Priority Claims" at bounding box center [62, 253] width 81 height 8
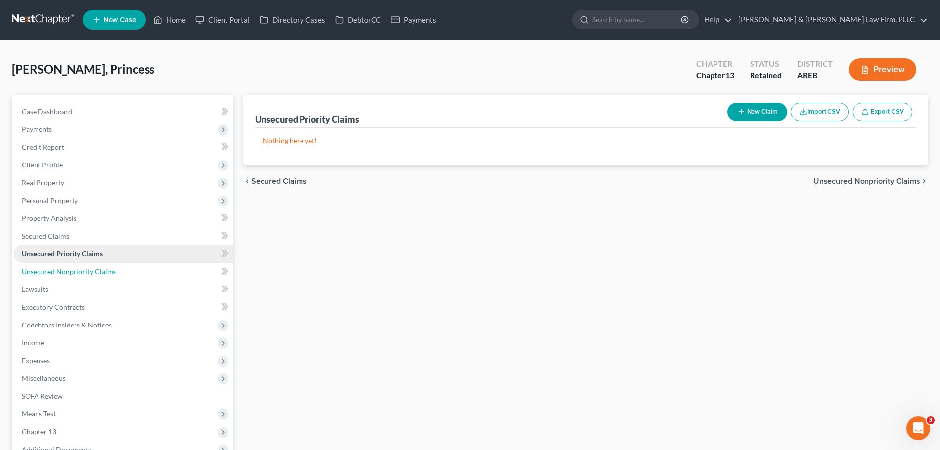
drag, startPoint x: 85, startPoint y: 275, endPoint x: 83, endPoint y: 254, distance: 20.8
click at [85, 274] on span "Unsecured Nonpriority Claims" at bounding box center [69, 271] width 94 height 8
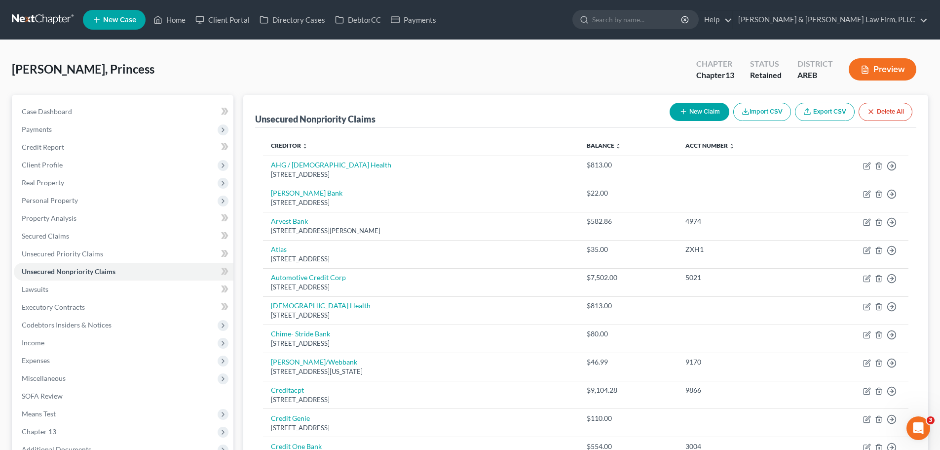
click at [894, 63] on button "Preview" at bounding box center [883, 69] width 68 height 22
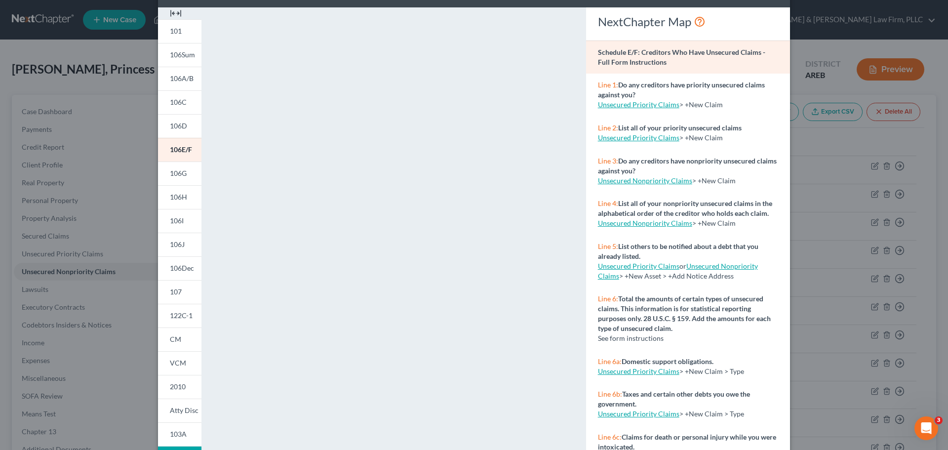
scroll to position [49, 0]
